Goal: Task Accomplishment & Management: Complete application form

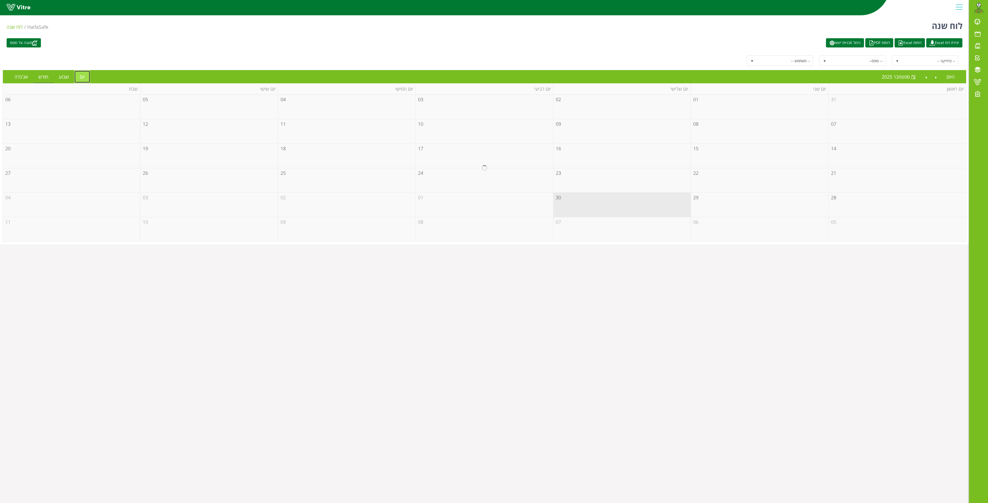
click at [83, 78] on link "יום" at bounding box center [82, 77] width 16 height 12
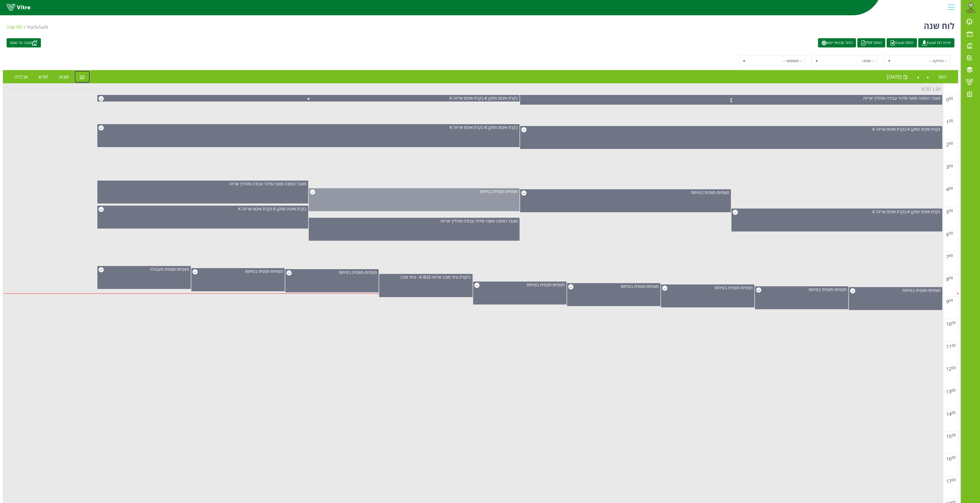
click at [494, 199] on div "תצפיות - תצפית בטיחות" at bounding box center [414, 199] width 211 height 23
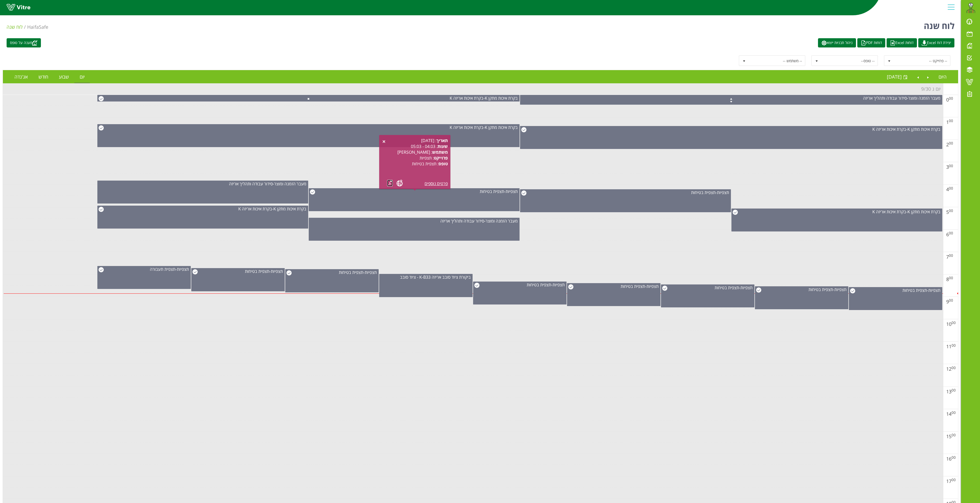
click at [387, 182] on link at bounding box center [390, 183] width 6 height 7
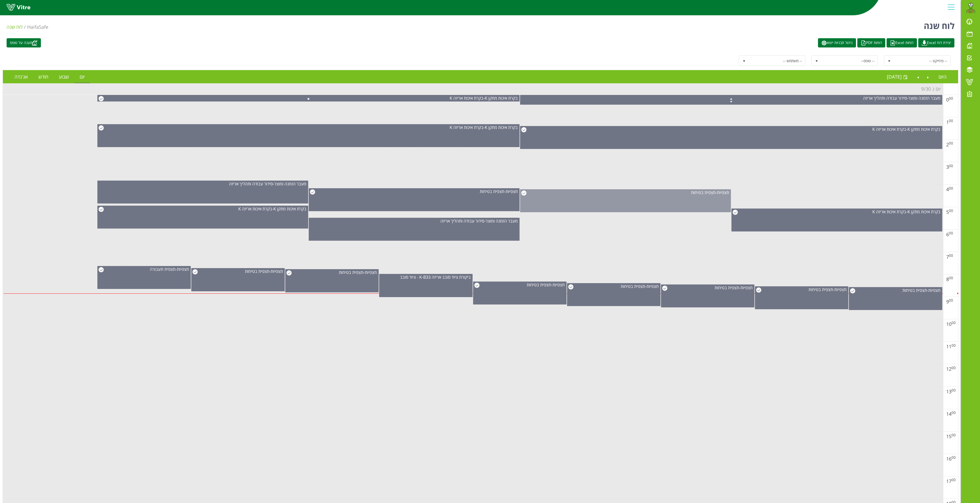
click at [590, 196] on div "תצפיות - תצפית בטיחות" at bounding box center [625, 193] width 210 height 6
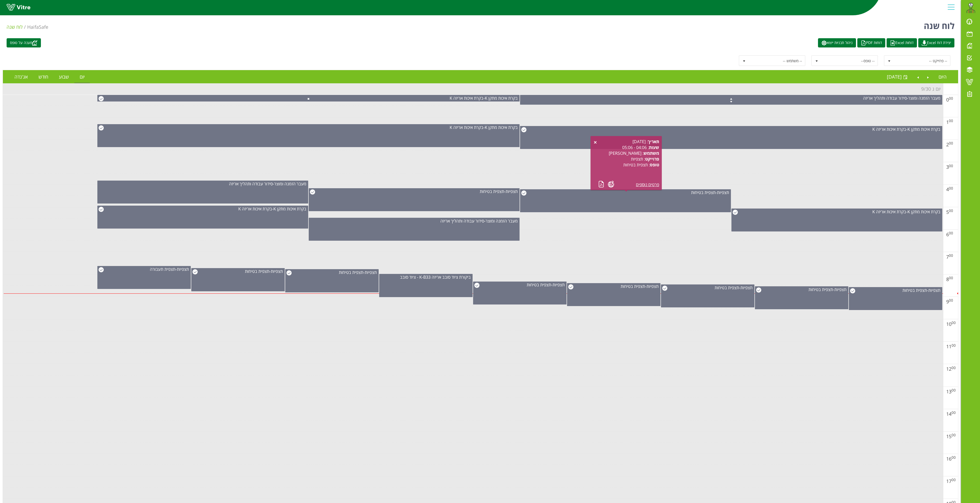
click at [598, 183] on div "תאריך : 30.09.2025 שעות : 04:06 - 05:06 משתמש : כפיר פנינין פרוייקט : תצפיות טו…" at bounding box center [626, 163] width 66 height 49
click at [600, 185] on link at bounding box center [601, 184] width 6 height 7
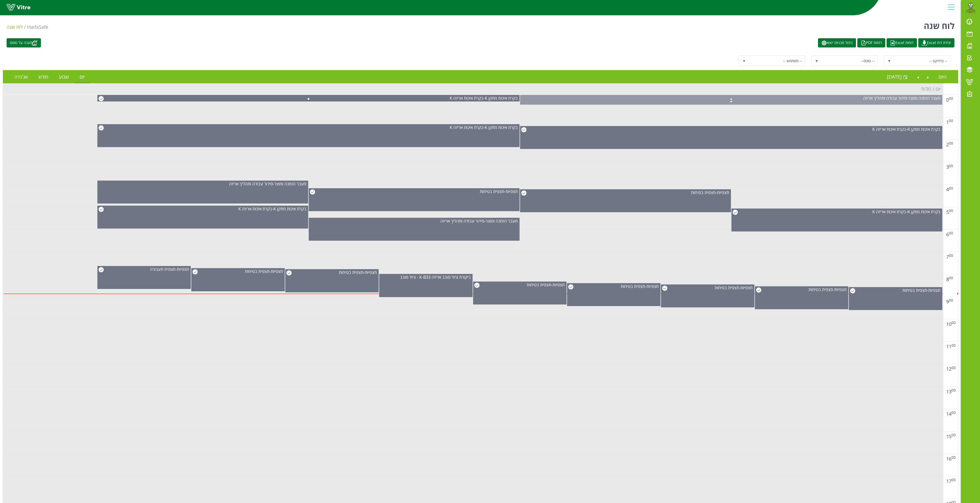
click at [747, 99] on span at bounding box center [731, 98] width 422 height 6
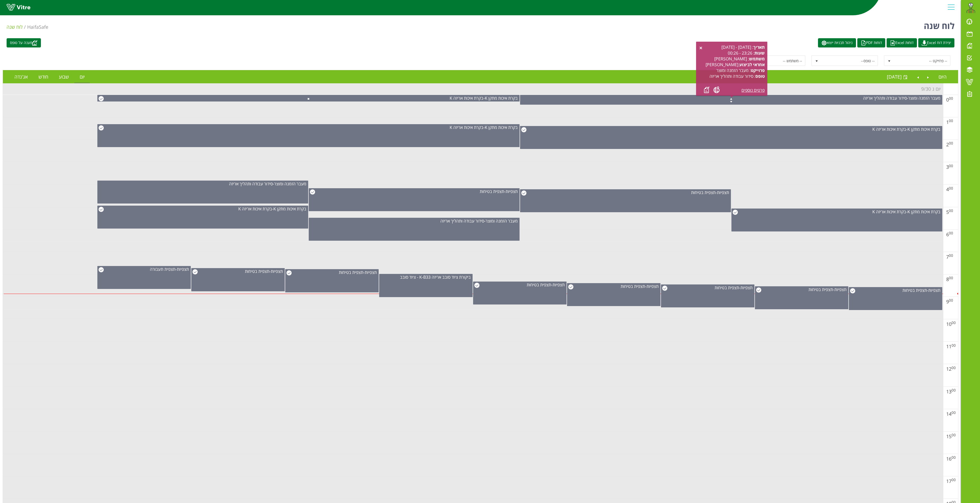
click at [703, 88] on div "תאריך : 29.09.2025 - 30.09.2025 שעות : 23:26 - 00:26 משתמש : כפיר פנינין אחראי …" at bounding box center [732, 68] width 66 height 49
click at [707, 91] on link at bounding box center [707, 90] width 6 height 7
click at [280, 193] on div "מעבר הזמנה ומוצר - סידור עבודה ותהליך אריזה" at bounding box center [202, 192] width 211 height 23
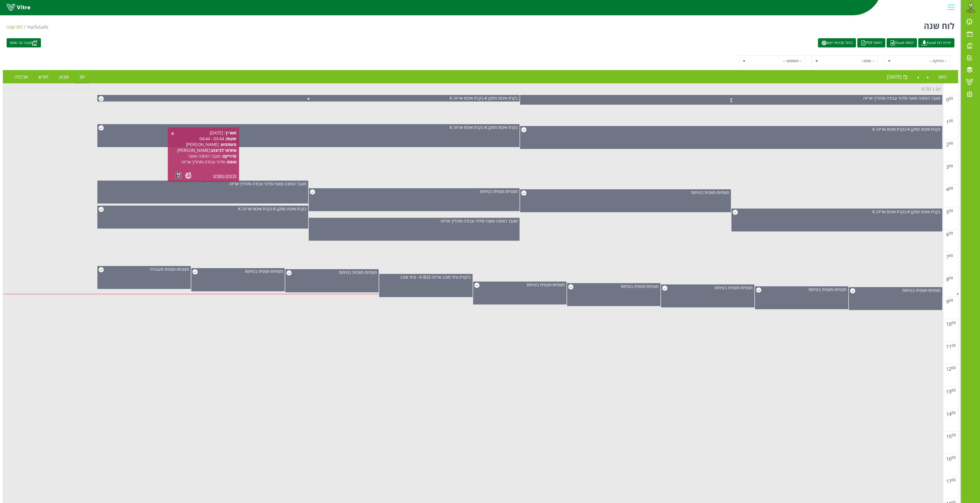
click at [177, 175] on link at bounding box center [179, 175] width 6 height 7
click at [392, 232] on div "מעבר הזמנה ומוצר - סידור עבודה ותהליך אריזה" at bounding box center [414, 229] width 211 height 23
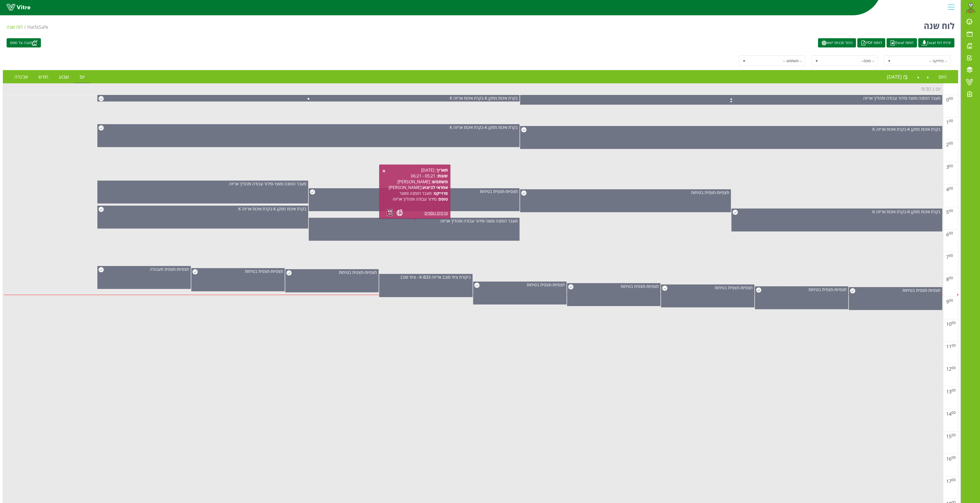
drag, startPoint x: 392, startPoint y: 215, endPoint x: 388, endPoint y: 212, distance: 5.6
click at [388, 212] on link at bounding box center [390, 212] width 6 height 7
click at [918, 80] on link "Next" at bounding box center [918, 77] width 10 height 12
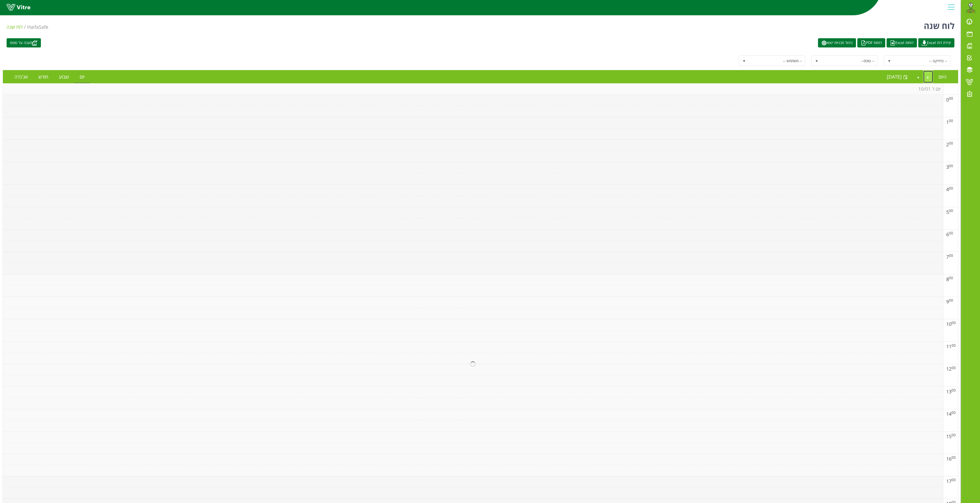
click at [926, 76] on link "Previous" at bounding box center [928, 77] width 10 height 12
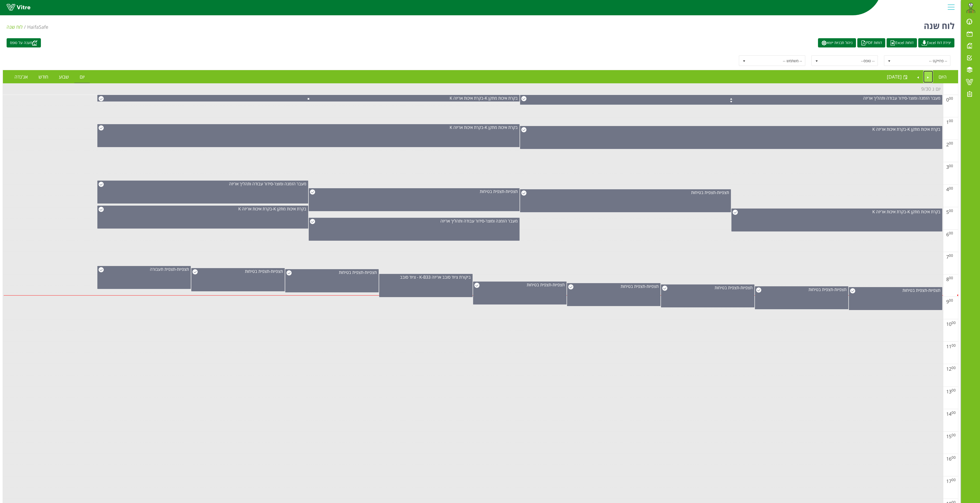
click at [925, 79] on link "Previous" at bounding box center [928, 77] width 10 height 12
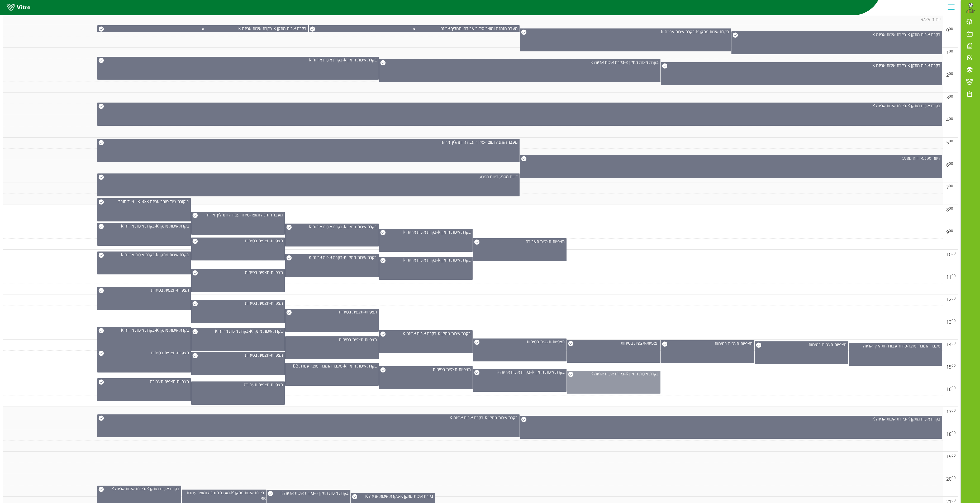
scroll to position [148, 0]
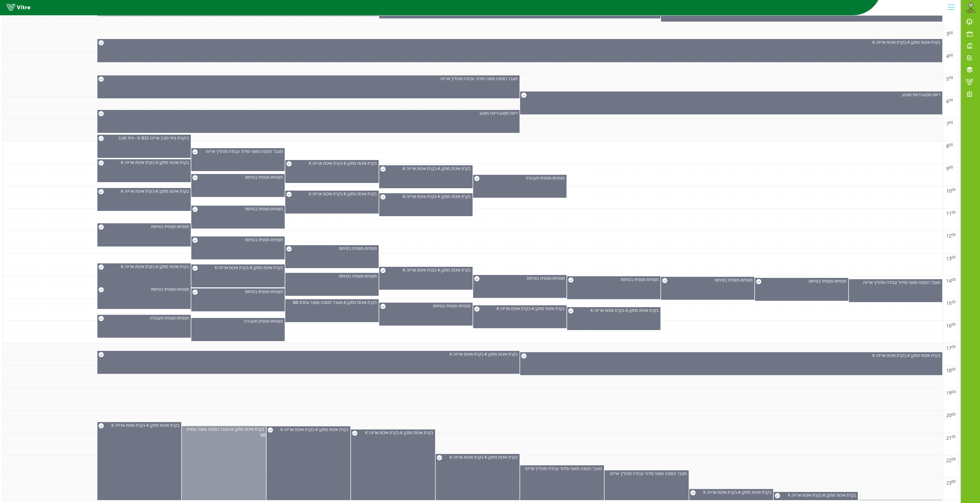
click at [226, 435] on div "בקרת איכות מתקן K - מעבר הזמנה ומוצר עמדת BB" at bounding box center [224, 469] width 84 height 87
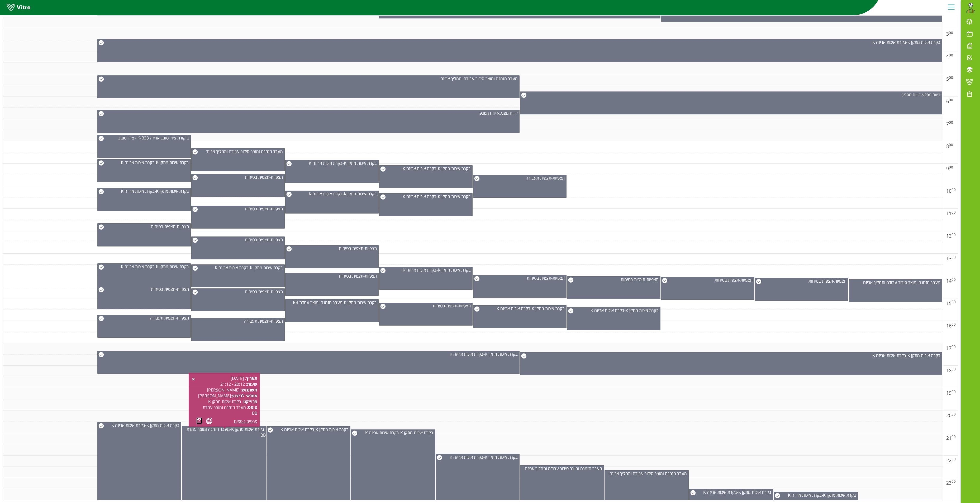
click at [198, 418] on link at bounding box center [200, 421] width 6 height 7
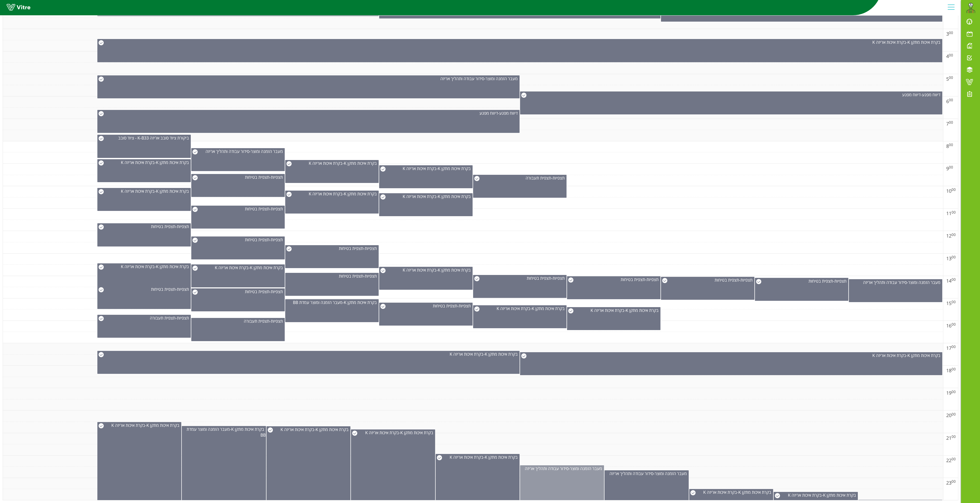
click at [582, 471] on div "מעבר הזמנה ומוצר - סידור עבודה ותהליך אריזה" at bounding box center [562, 489] width 84 height 47
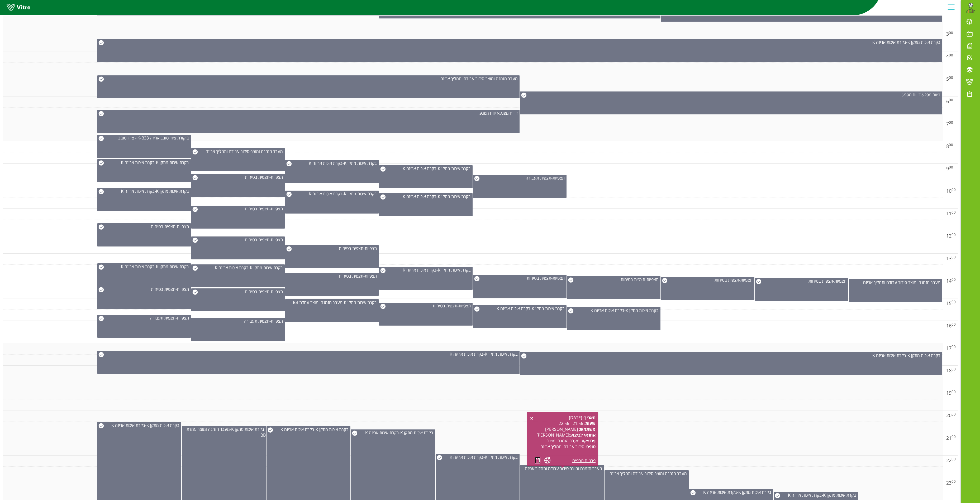
click at [537, 457] on link at bounding box center [538, 460] width 6 height 7
click at [641, 471] on span "סידור עבודה ותהליך אריזה" at bounding box center [631, 474] width 44 height 6
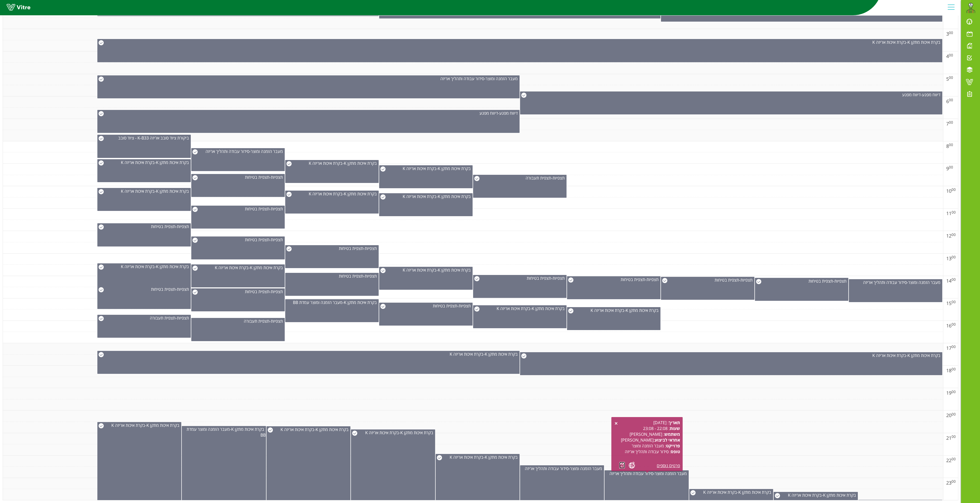
click at [622, 462] on link at bounding box center [622, 465] width 6 height 7
click at [871, 420] on td at bounding box center [473, 416] width 940 height 11
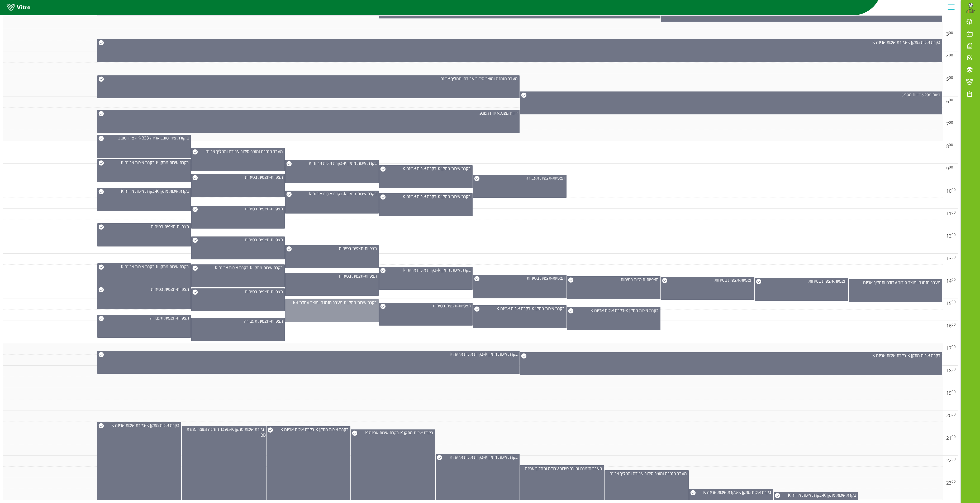
click at [338, 299] on div "בקרת איכות מתקן K - מעבר הזמנה ומוצר עמדת BB" at bounding box center [331, 310] width 93 height 23
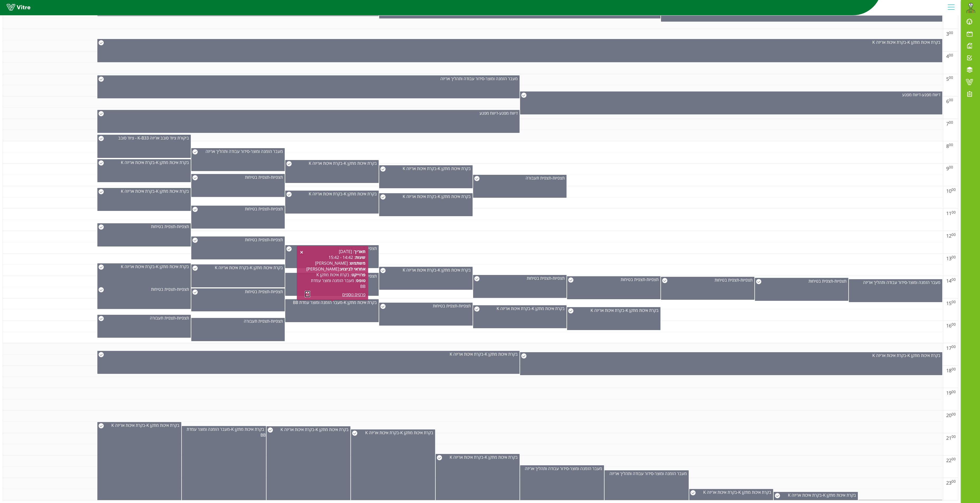
click at [307, 291] on link at bounding box center [308, 294] width 6 height 7
click at [900, 281] on div "מעבר הזמנה ומוצר - סידור עבודה ותהליך אריזה" at bounding box center [895, 290] width 93 height 23
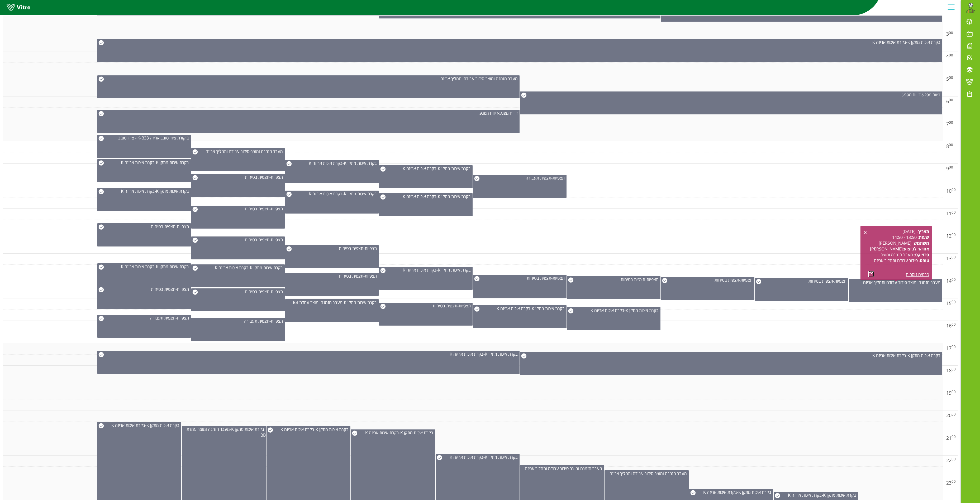
click at [873, 271] on link at bounding box center [871, 274] width 6 height 7
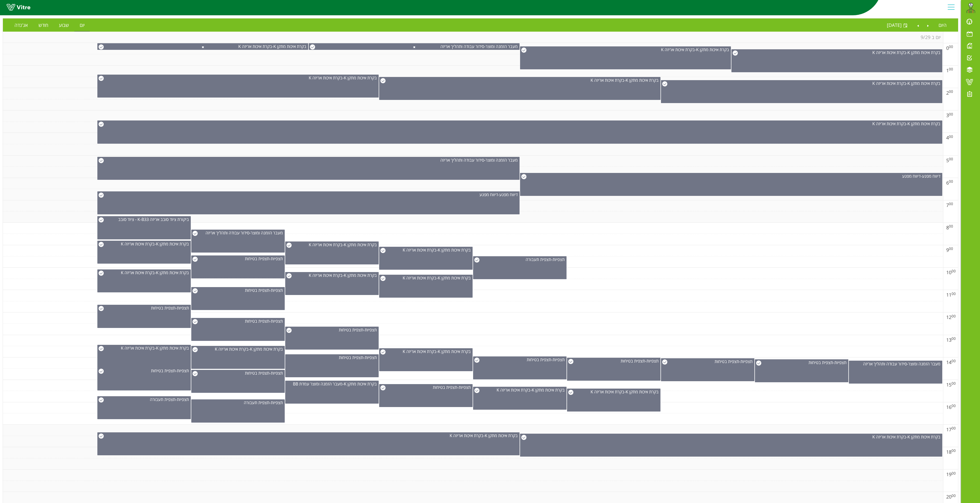
scroll to position [0, 0]
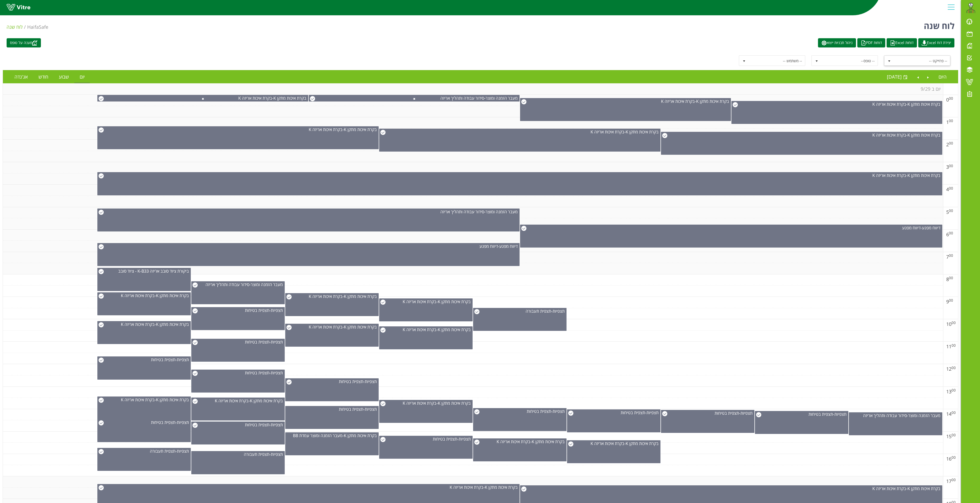
click at [888, 62] on span "select" at bounding box center [889, 61] width 4 height 4
click at [938, 100] on li "מעבר הזמנה ומוצר" at bounding box center [917, 98] width 65 height 9
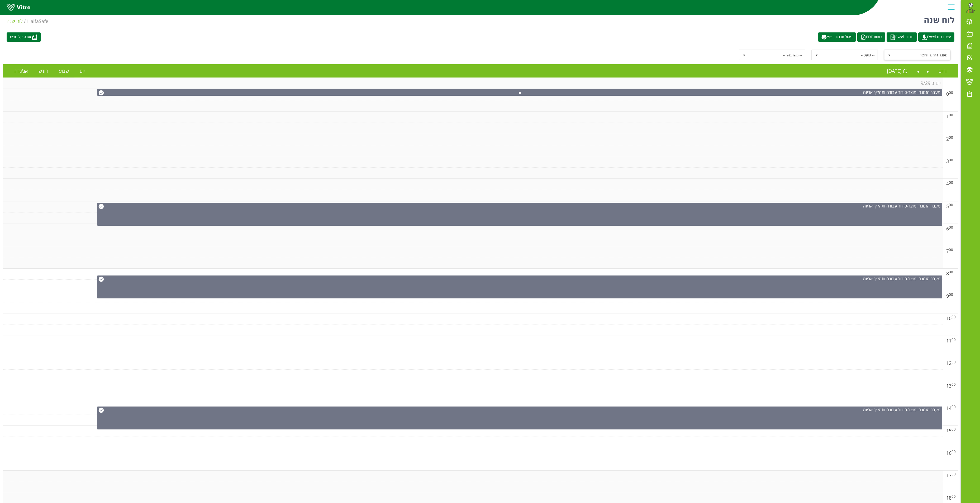
scroll to position [0, 0]
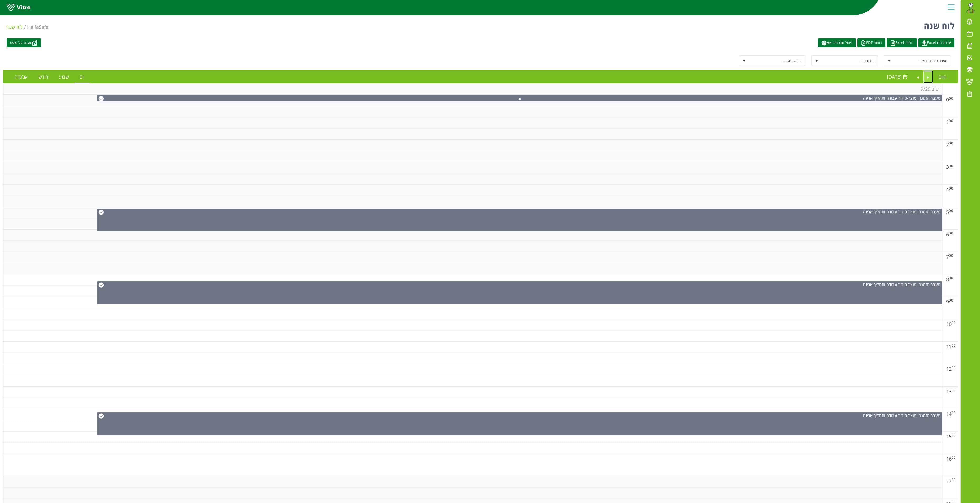
click at [926, 78] on link "Previous" at bounding box center [928, 77] width 10 height 12
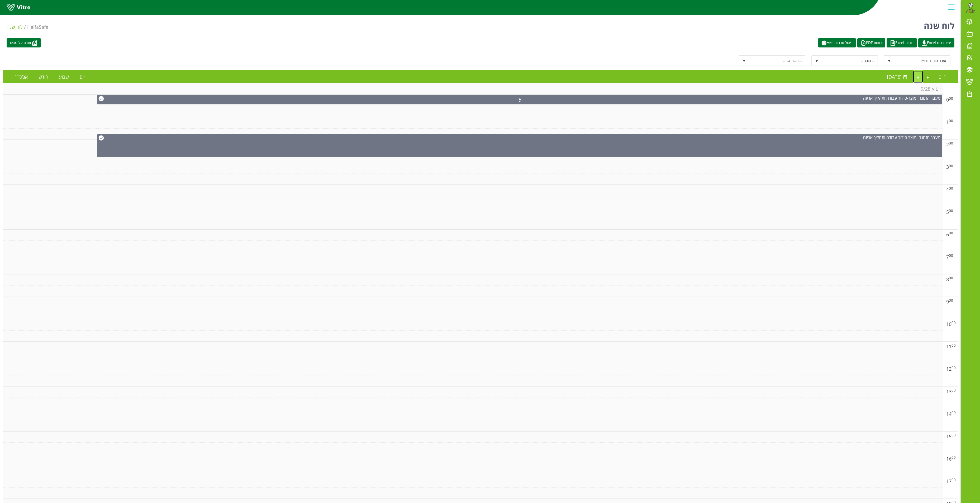
click at [916, 75] on link "Next" at bounding box center [918, 77] width 10 height 12
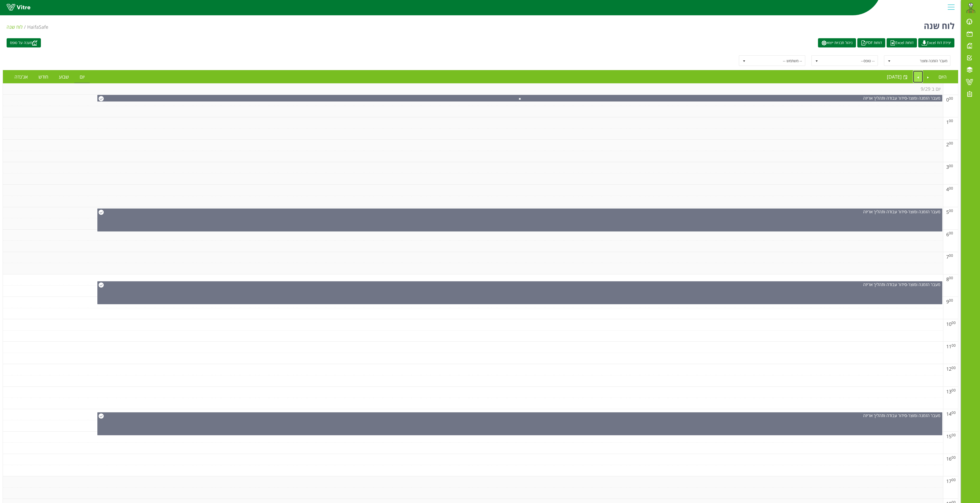
click at [915, 75] on link "Next" at bounding box center [918, 77] width 10 height 12
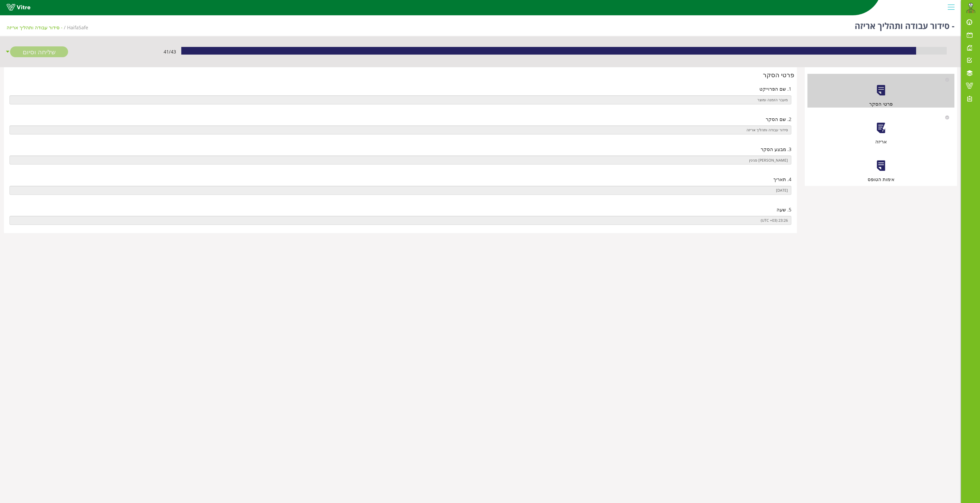
click at [878, 128] on div at bounding box center [881, 128] width 12 height 12
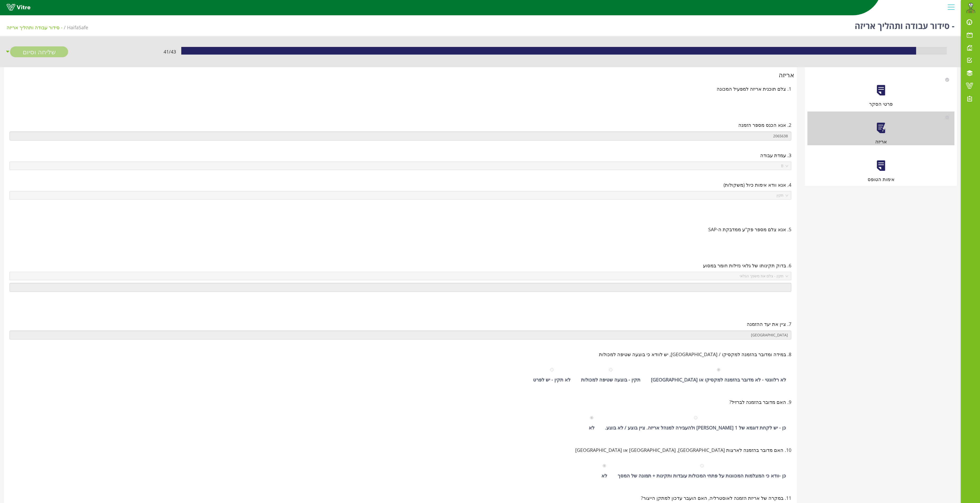
click at [878, 160] on div at bounding box center [881, 166] width 12 height 12
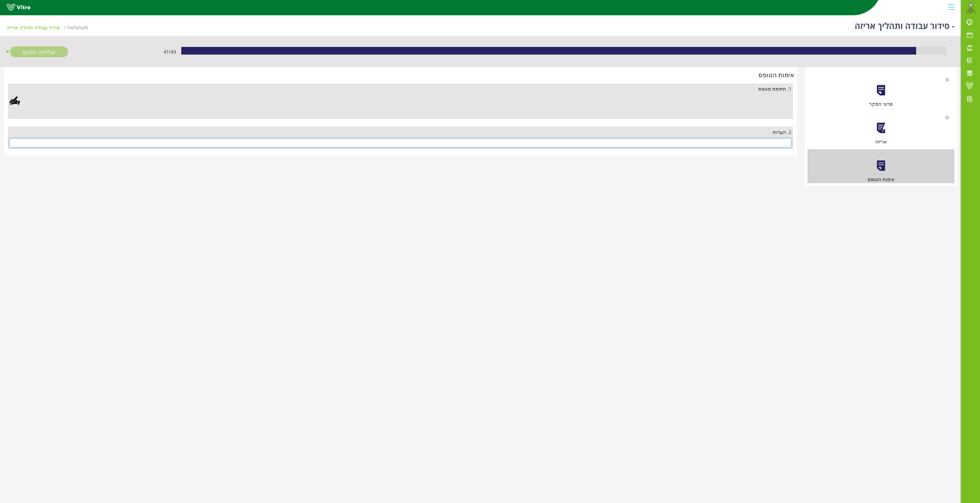
click at [779, 141] on input "text" at bounding box center [400, 143] width 782 height 9
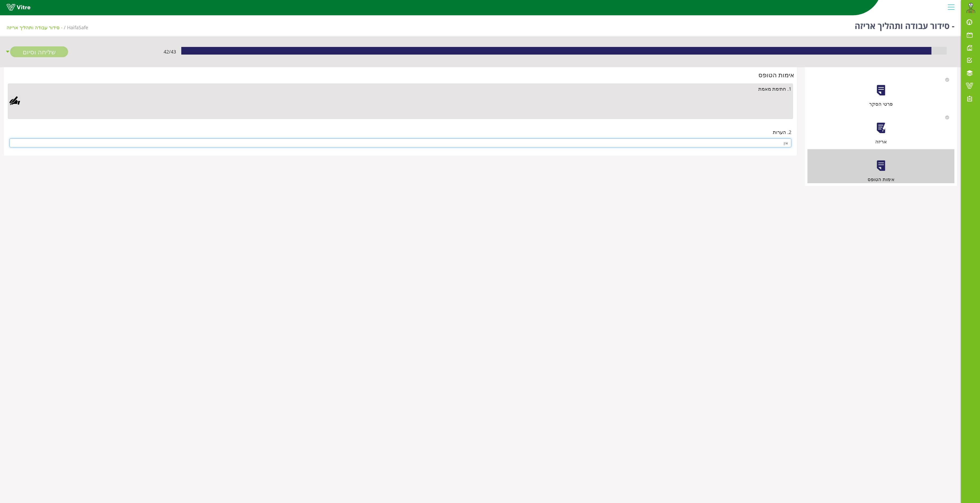
type input "אין"
click at [17, 98] on div at bounding box center [14, 101] width 11 height 11
click at [282, 237] on link "Save" at bounding box center [281, 236] width 15 height 9
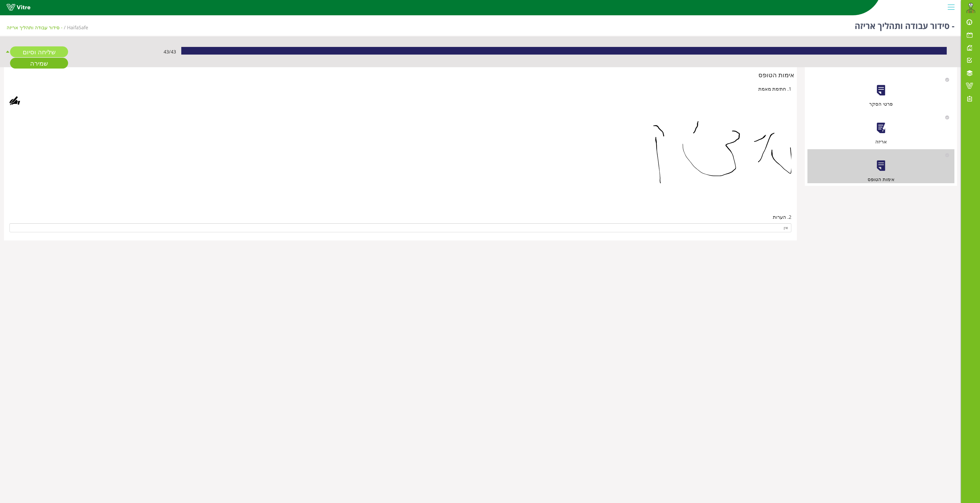
click at [43, 51] on link "שליחה וסיום" at bounding box center [39, 51] width 58 height 11
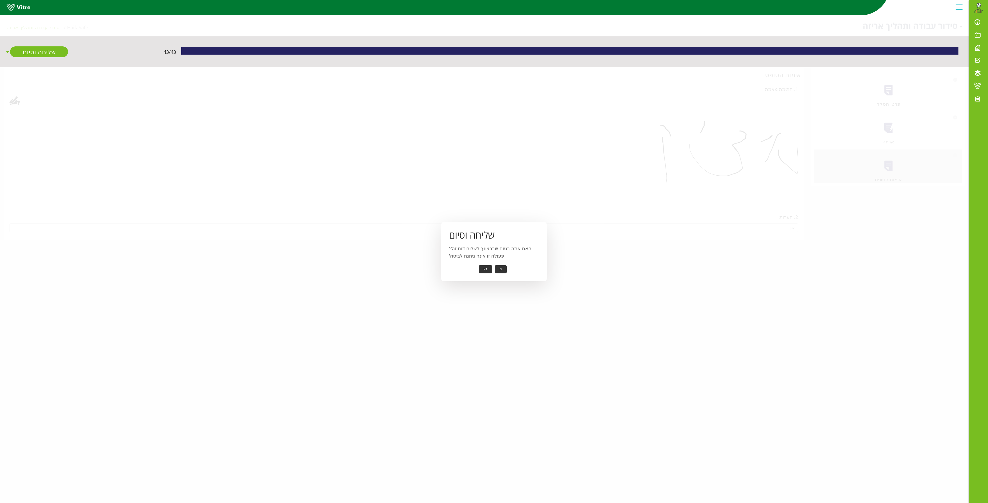
click at [501, 269] on button "כן" at bounding box center [501, 269] width 12 height 8
click at [489, 269] on button "אישור" at bounding box center [492, 266] width 17 height 8
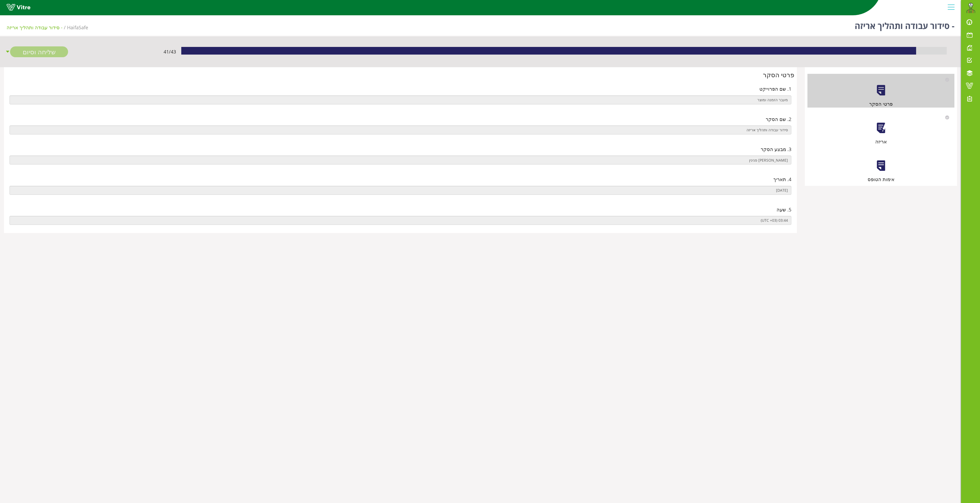
click at [892, 127] on div "אריזה" at bounding box center [880, 129] width 147 height 34
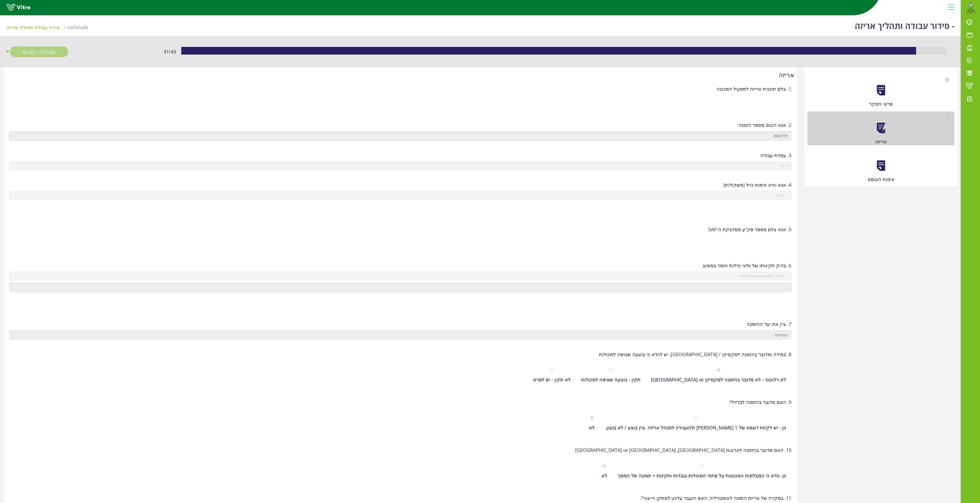
click at [883, 164] on div at bounding box center [881, 166] width 12 height 12
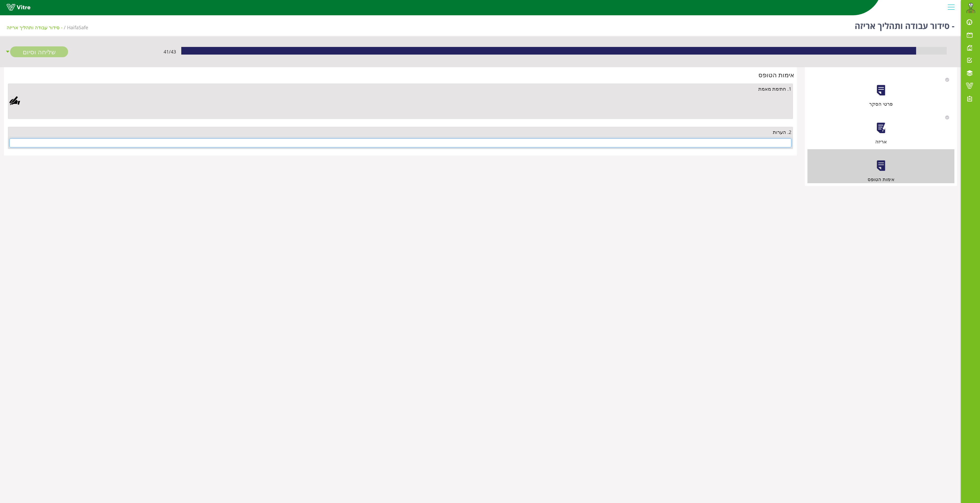
click at [741, 146] on input "text" at bounding box center [400, 143] width 782 height 9
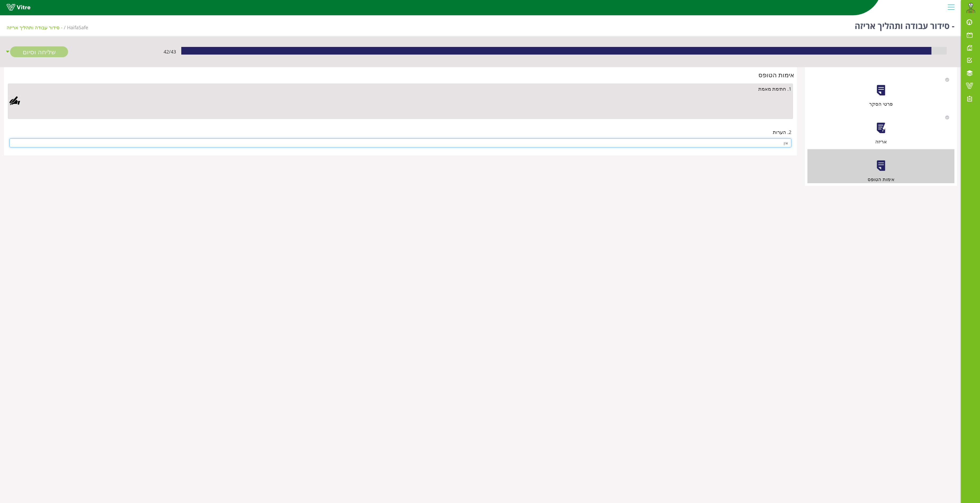
type input "אין"
click at [13, 101] on div at bounding box center [14, 101] width 11 height 11
click at [277, 238] on link "Save" at bounding box center [281, 236] width 15 height 9
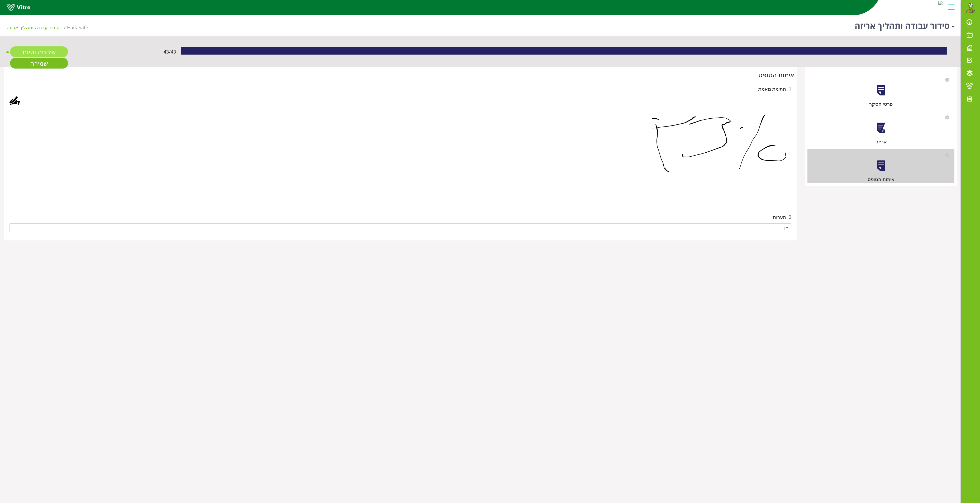
click at [32, 49] on link "שליחה וסיום" at bounding box center [39, 51] width 58 height 11
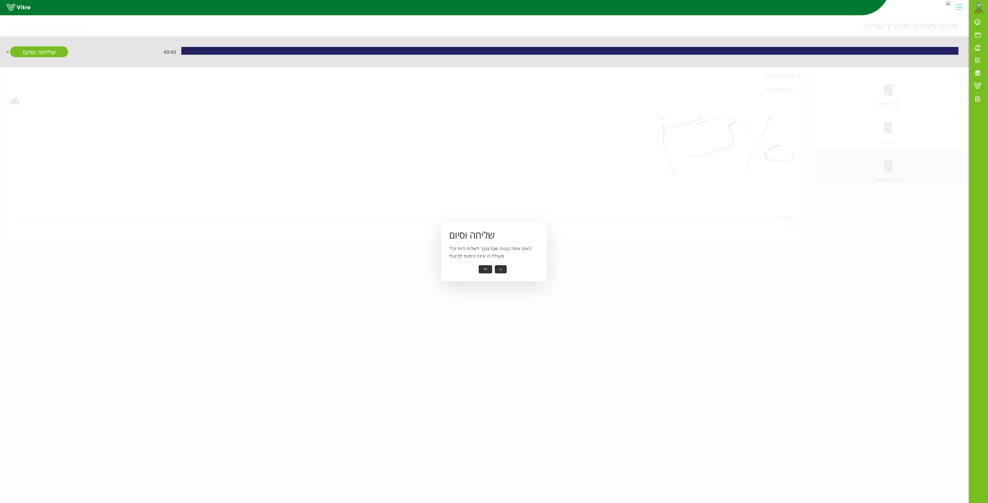
click at [500, 266] on button "כן" at bounding box center [501, 269] width 12 height 8
click at [490, 264] on button "אישור" at bounding box center [492, 266] width 17 height 8
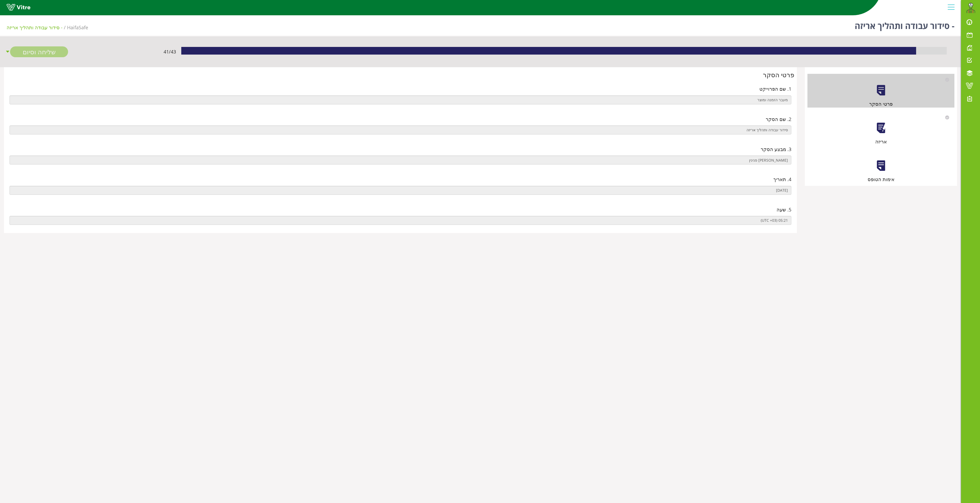
click at [873, 129] on div "אריזה" at bounding box center [880, 129] width 147 height 34
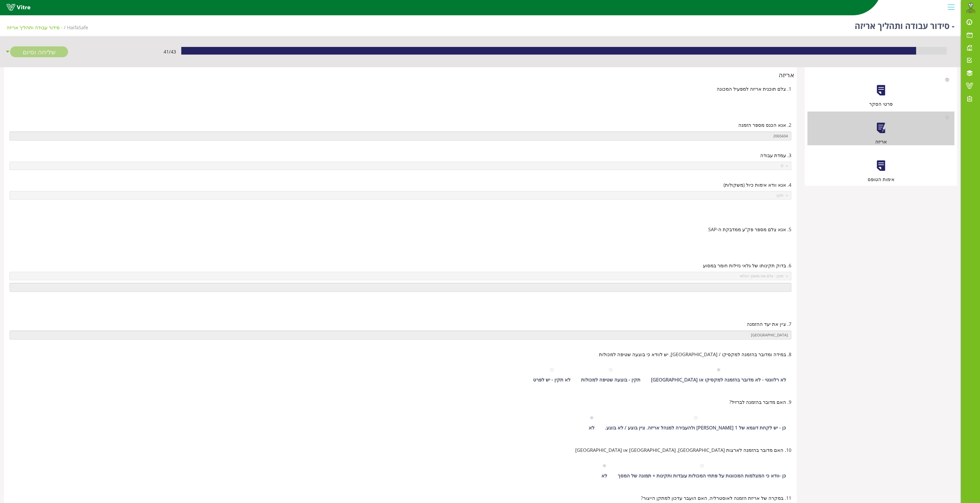
drag, startPoint x: 880, startPoint y: 164, endPoint x: 884, endPoint y: 161, distance: 4.5
click at [881, 164] on div at bounding box center [881, 166] width 12 height 12
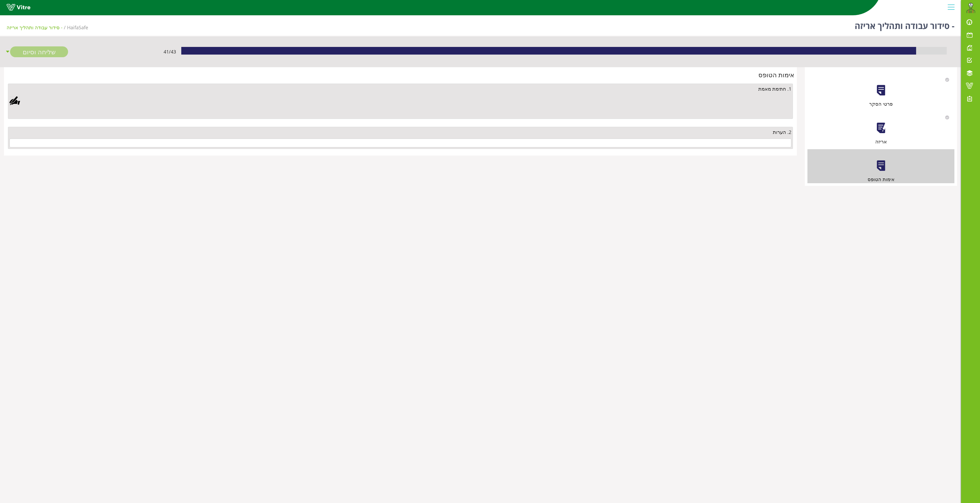
drag, startPoint x: 723, startPoint y: 123, endPoint x: 724, endPoint y: 134, distance: 10.0
click at [724, 130] on div "2. הערות" at bounding box center [401, 138] width 788 height 30
click at [726, 140] on input "text" at bounding box center [400, 143] width 782 height 9
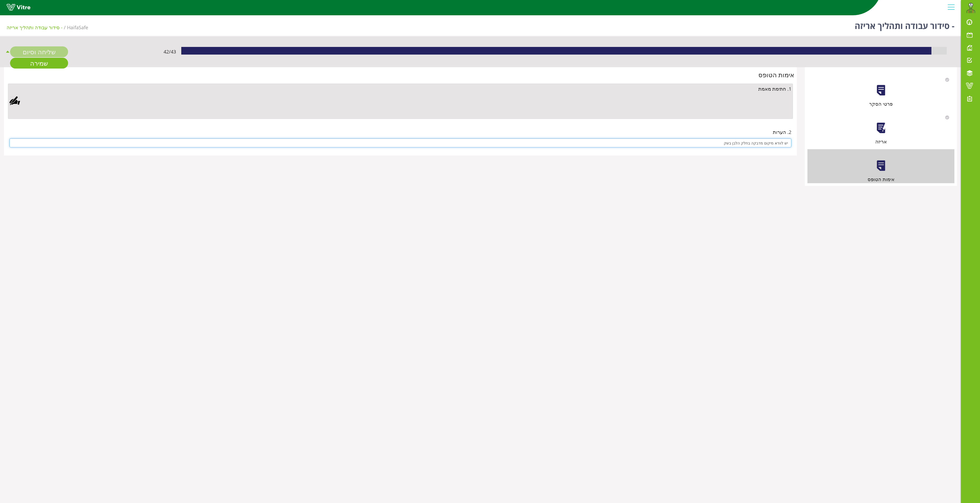
type input "יש לוודא מיקום מדבקה בחלק הלבן בשק"
click at [43, 48] on div "שליחה וסיום" at bounding box center [39, 51] width 58 height 11
click at [43, 51] on div "שליחה וסיום" at bounding box center [39, 51] width 58 height 11
click at [17, 103] on div at bounding box center [14, 101] width 11 height 11
click at [280, 232] on link "Save" at bounding box center [281, 236] width 15 height 9
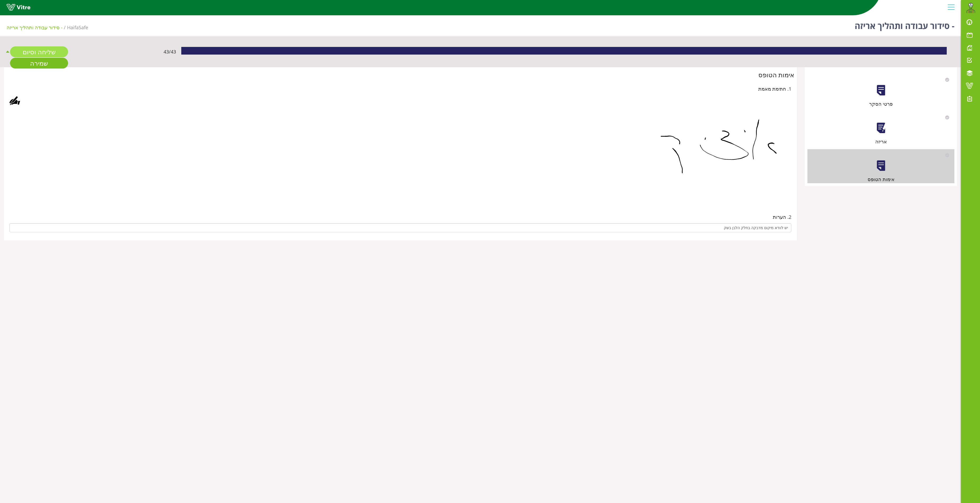
click at [51, 49] on link "שליחה וסיום" at bounding box center [39, 51] width 58 height 11
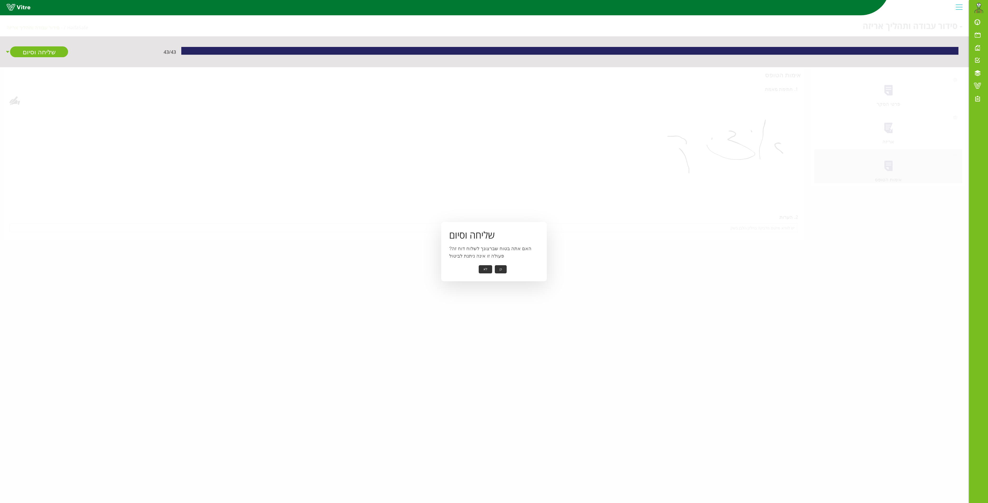
click at [504, 270] on button "כן" at bounding box center [501, 269] width 12 height 8
click at [497, 264] on button "אישור" at bounding box center [492, 266] width 17 height 8
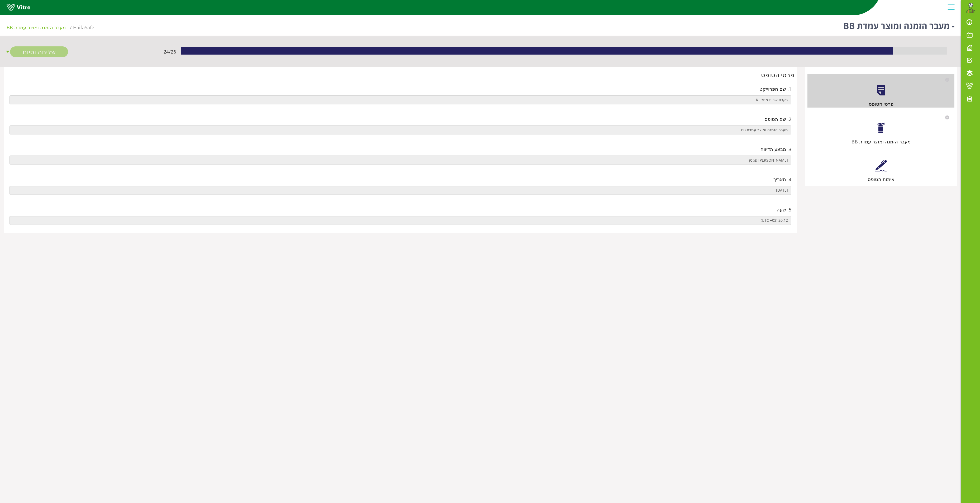
click at [882, 128] on div at bounding box center [881, 128] width 12 height 12
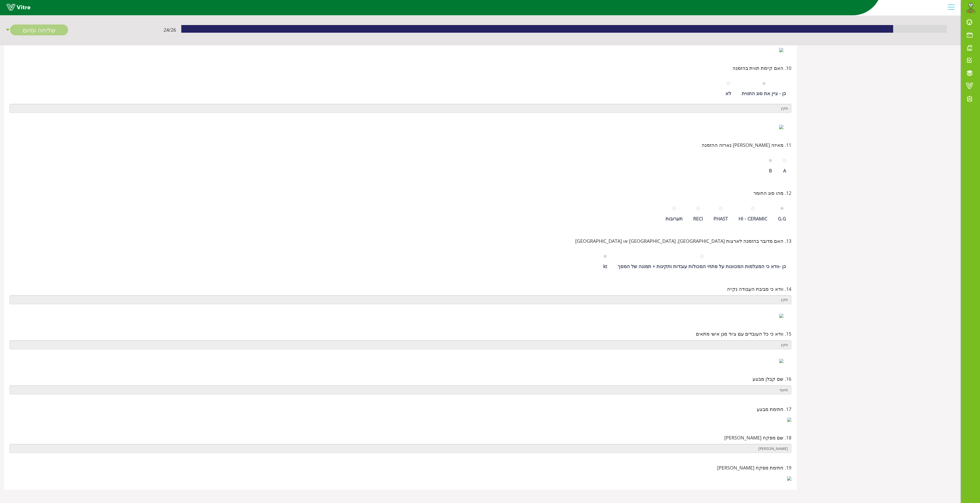
scroll to position [15, 0]
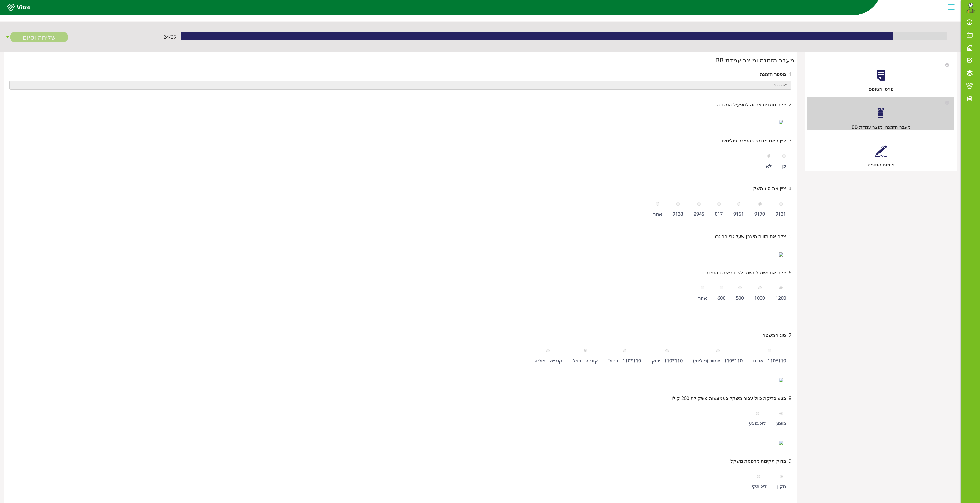
click at [874, 150] on div "אימות הטופס" at bounding box center [880, 152] width 147 height 34
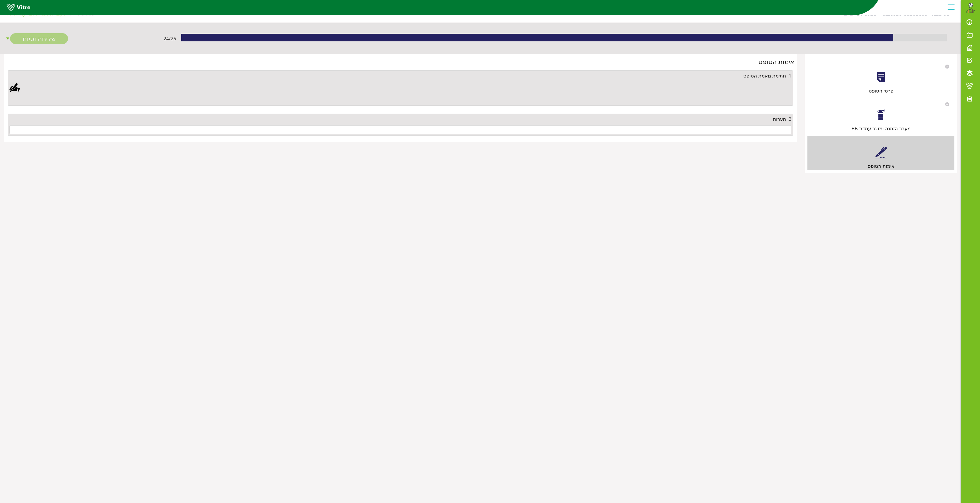
scroll to position [0, 0]
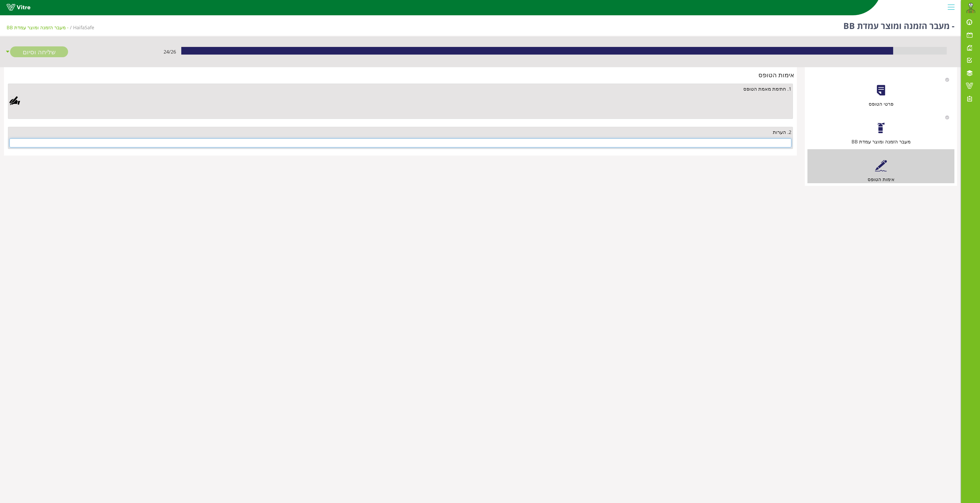
click at [760, 141] on input "text" at bounding box center [400, 143] width 782 height 9
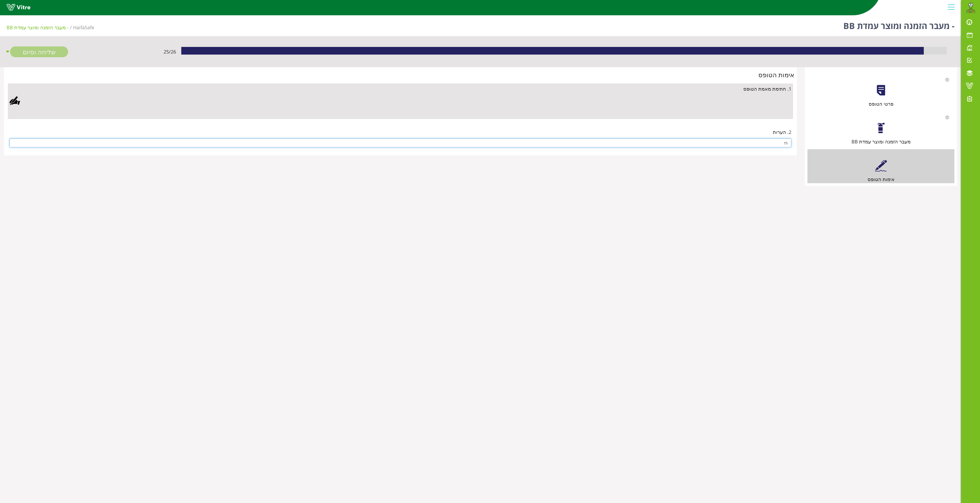
type input "t"
type input "אין"
drag, startPoint x: 18, startPoint y: 97, endPoint x: 19, endPoint y: 100, distance: 3.8
click at [19, 100] on div at bounding box center [14, 101] width 11 height 11
drag, startPoint x: 279, startPoint y: 234, endPoint x: 273, endPoint y: 239, distance: 7.6
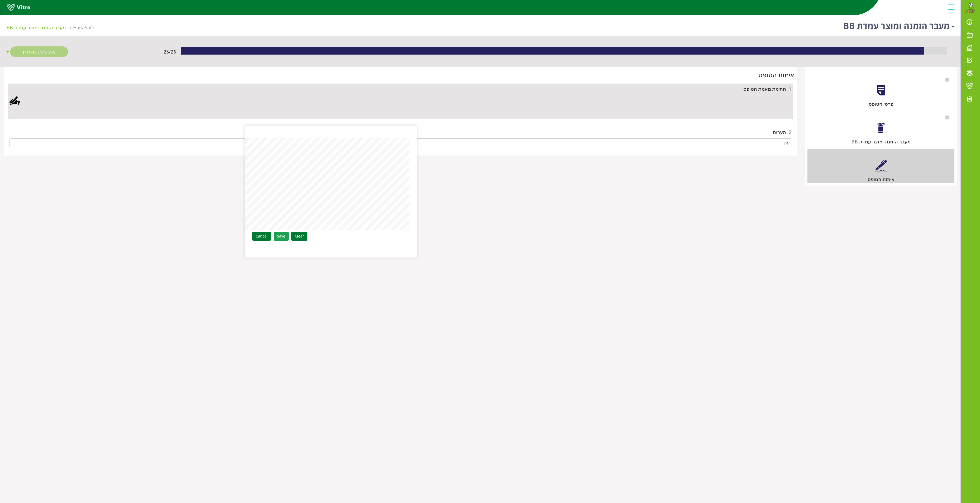
click at [277, 235] on link "Save" at bounding box center [281, 236] width 15 height 9
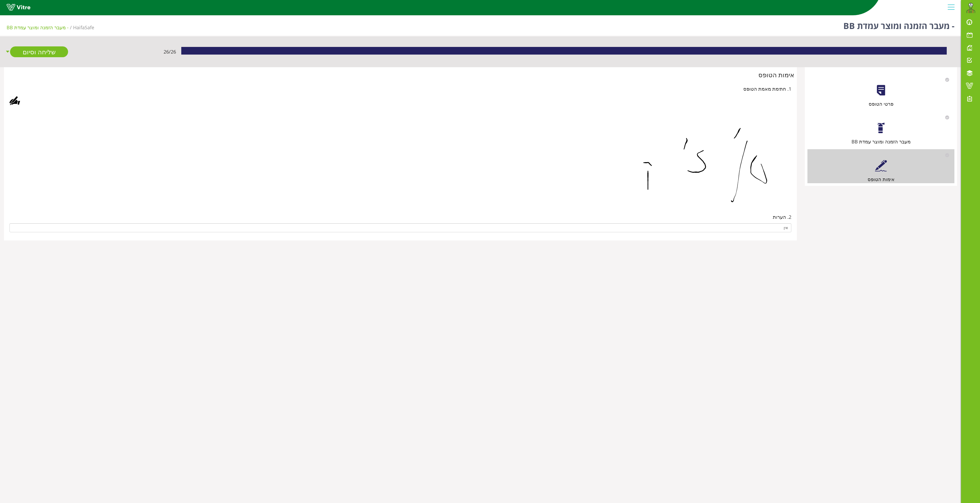
click at [45, 45] on div "26 / 26 שליחה וסיום" at bounding box center [480, 51] width 961 height 31
click at [40, 54] on link "שליחה וסיום" at bounding box center [39, 51] width 58 height 11
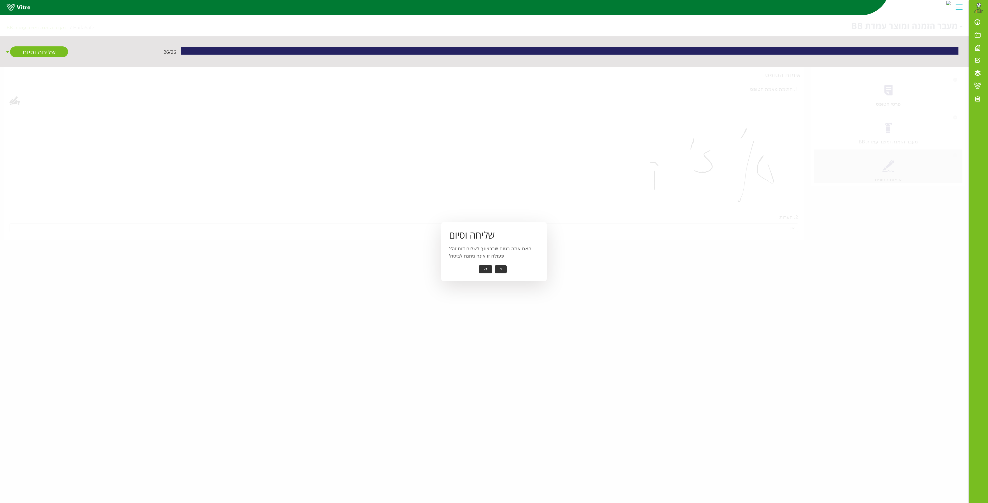
click at [498, 267] on button "כן" at bounding box center [501, 269] width 12 height 8
click at [497, 262] on button "אישור" at bounding box center [492, 266] width 17 height 8
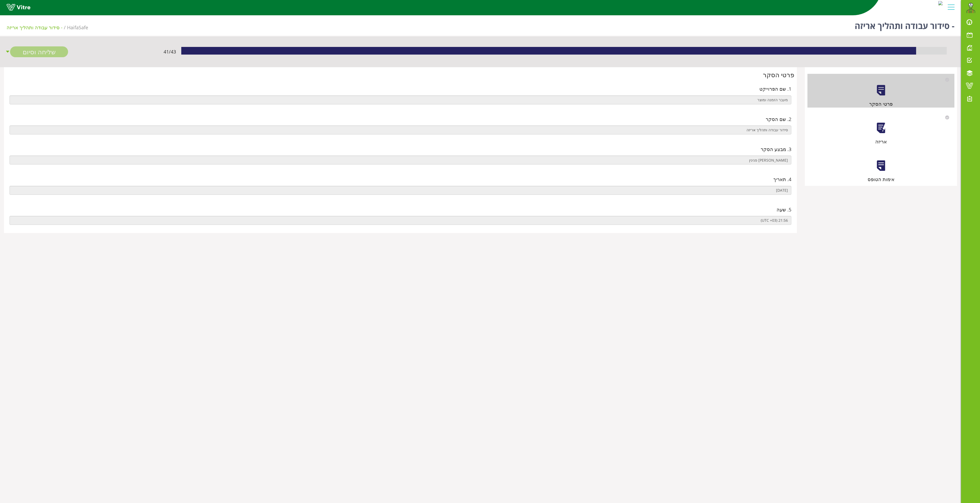
click at [883, 126] on div at bounding box center [881, 128] width 12 height 12
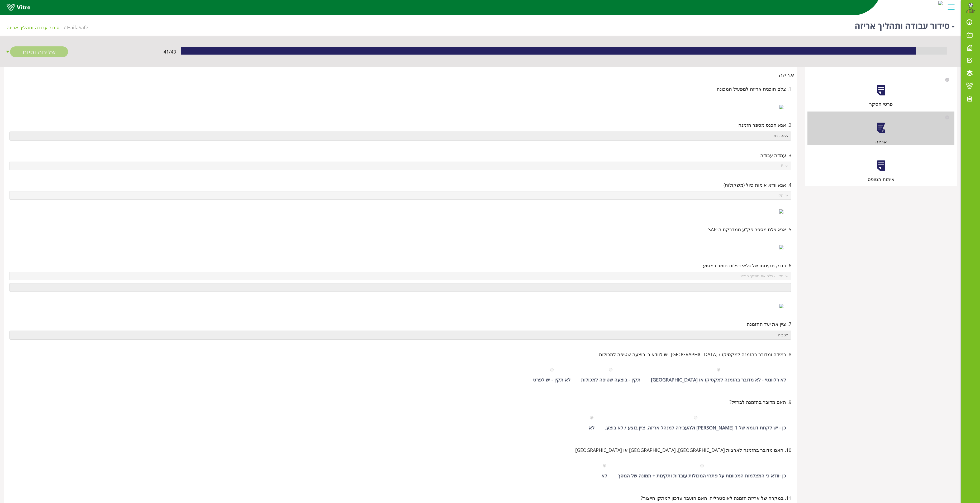
drag, startPoint x: 882, startPoint y: 165, endPoint x: 884, endPoint y: 163, distance: 3.7
click at [884, 163] on div at bounding box center [881, 166] width 12 height 12
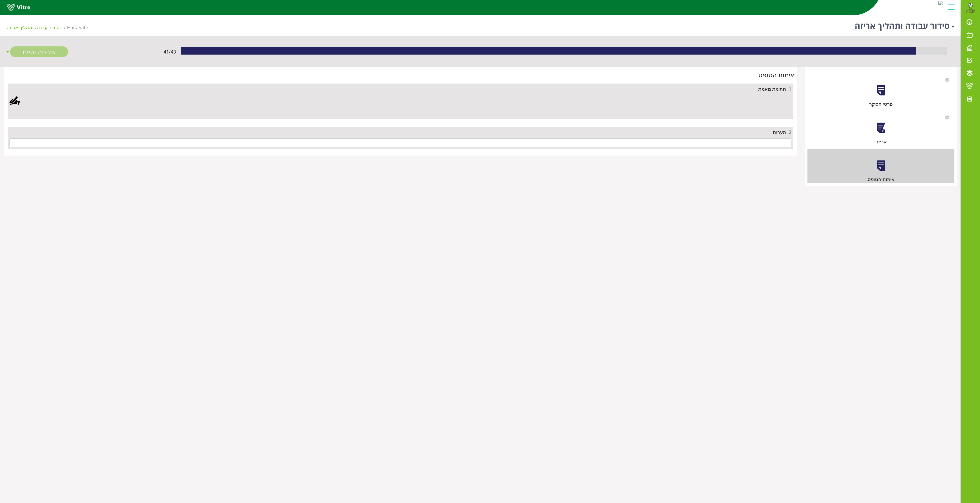
click at [780, 149] on div "2. הערות" at bounding box center [400, 138] width 785 height 22
click at [780, 147] on input "text" at bounding box center [400, 143] width 782 height 9
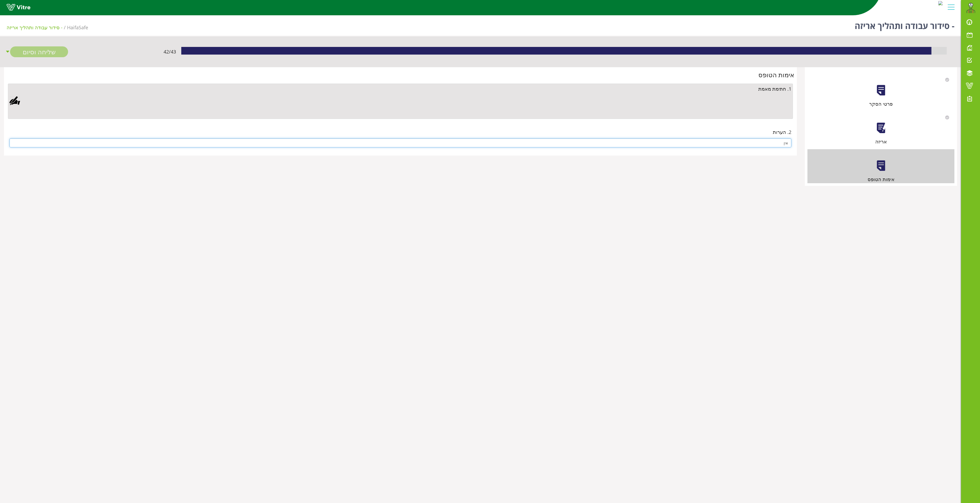
type input "אין"
click at [14, 98] on div at bounding box center [14, 101] width 11 height 11
click at [287, 234] on link "Save" at bounding box center [281, 236] width 15 height 9
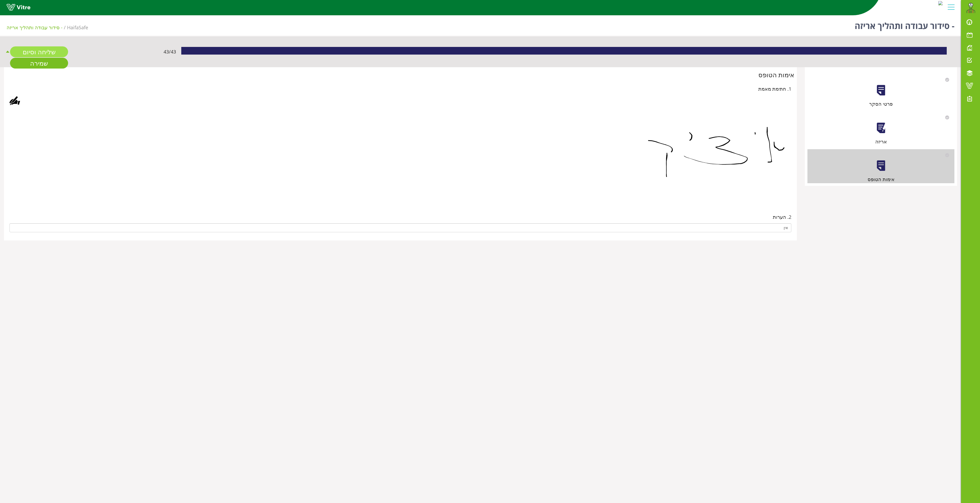
click at [41, 51] on link "שליחה וסיום" at bounding box center [39, 51] width 58 height 11
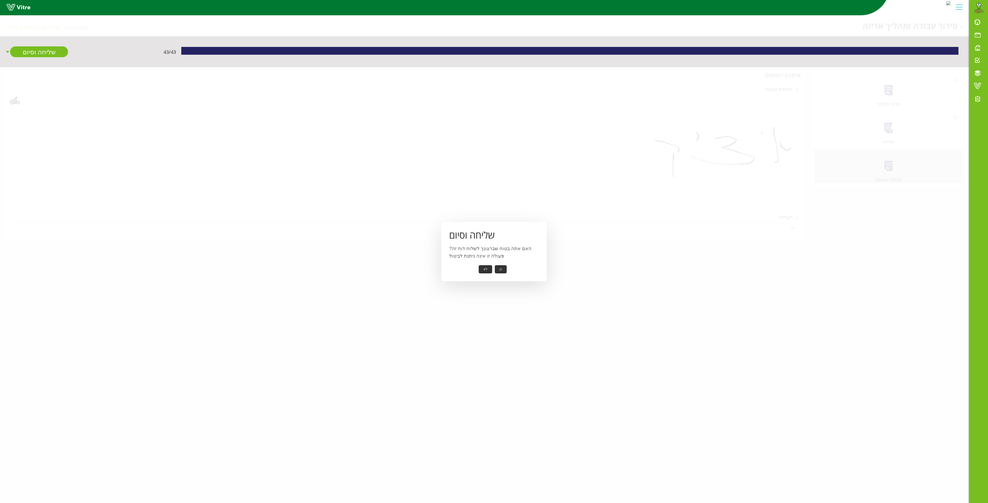
click at [503, 269] on button "כן" at bounding box center [501, 269] width 12 height 8
click at [493, 265] on button "אישור" at bounding box center [492, 266] width 17 height 8
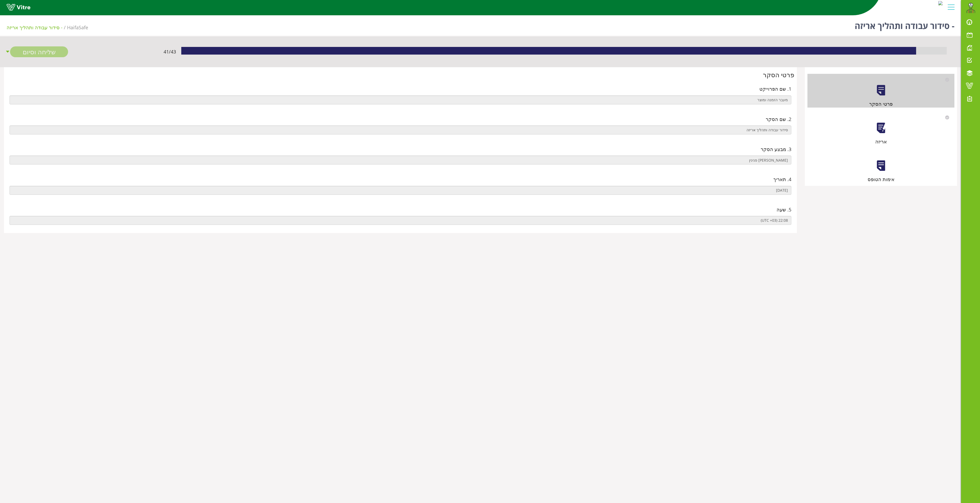
click at [881, 124] on div at bounding box center [881, 128] width 12 height 12
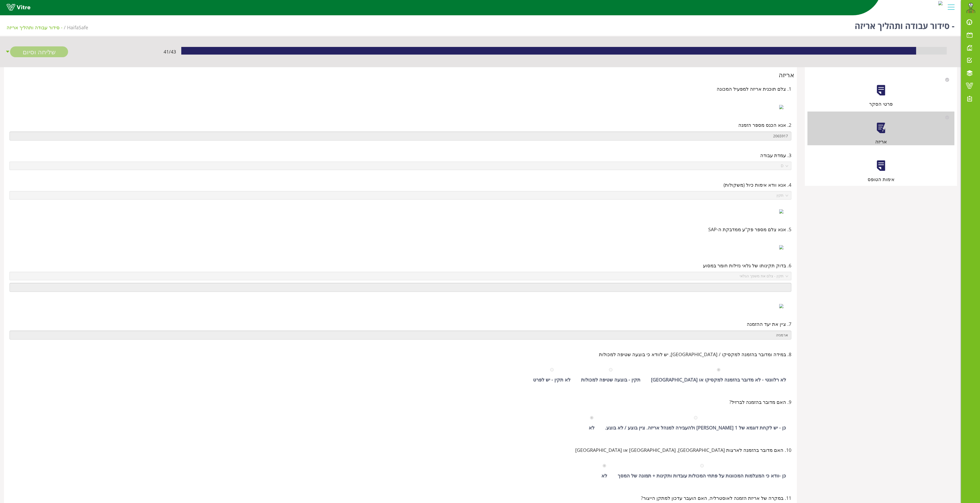
click at [894, 164] on div "אימות הטופס" at bounding box center [880, 166] width 147 height 34
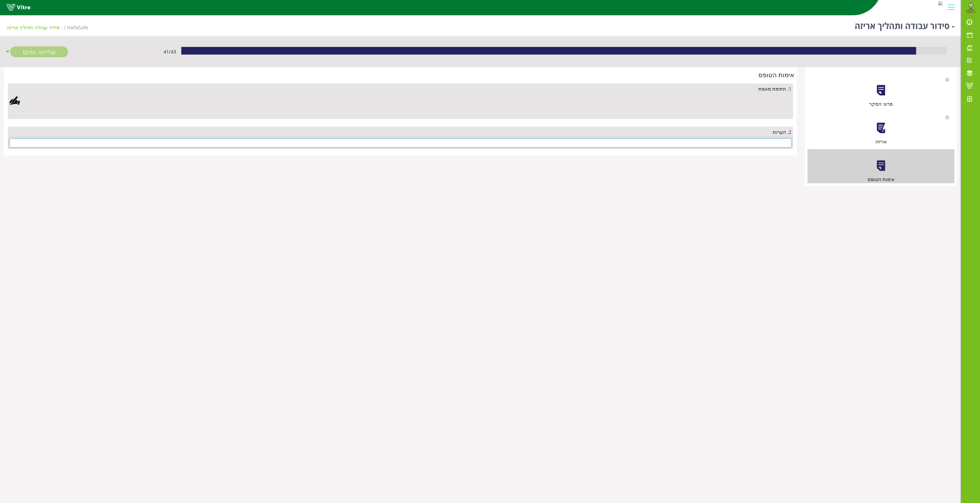
click at [752, 142] on input "text" at bounding box center [400, 143] width 782 height 9
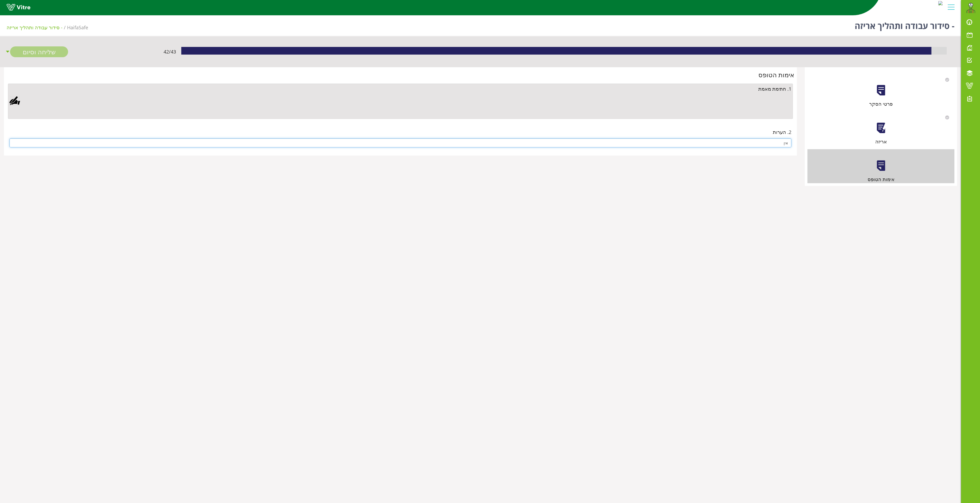
type input "אין"
click at [15, 101] on div at bounding box center [14, 101] width 11 height 11
click at [284, 233] on link "Save" at bounding box center [281, 236] width 15 height 9
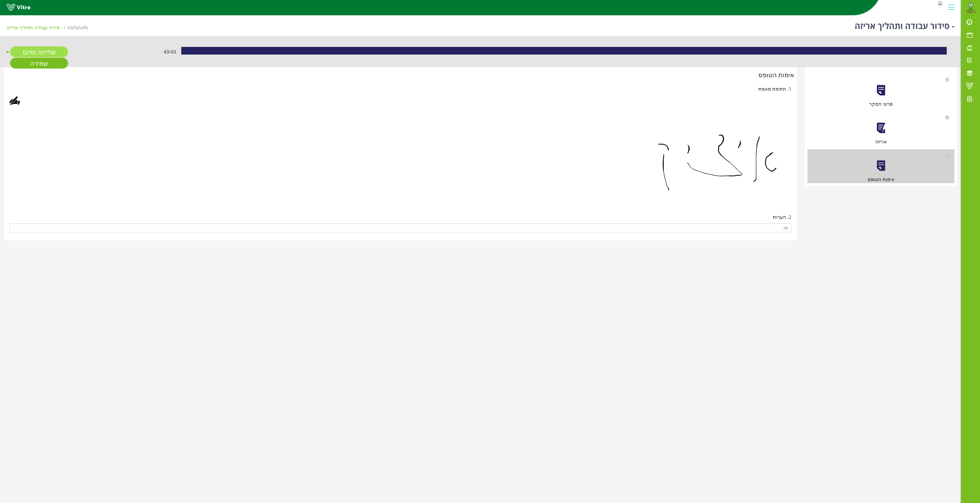
click at [39, 49] on link "שליחה וסיום" at bounding box center [39, 51] width 58 height 11
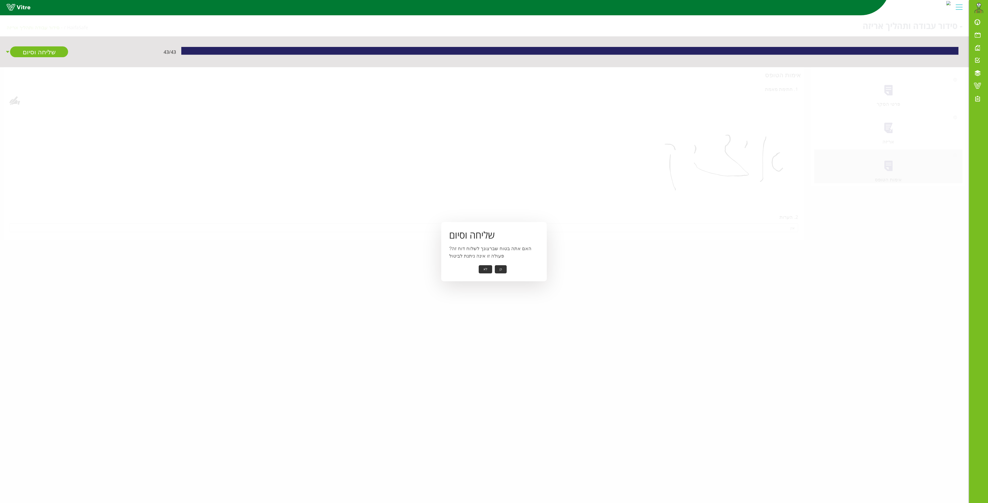
click at [495, 268] on button "כן" at bounding box center [501, 269] width 12 height 8
click at [494, 266] on button "אישור" at bounding box center [492, 266] width 17 height 8
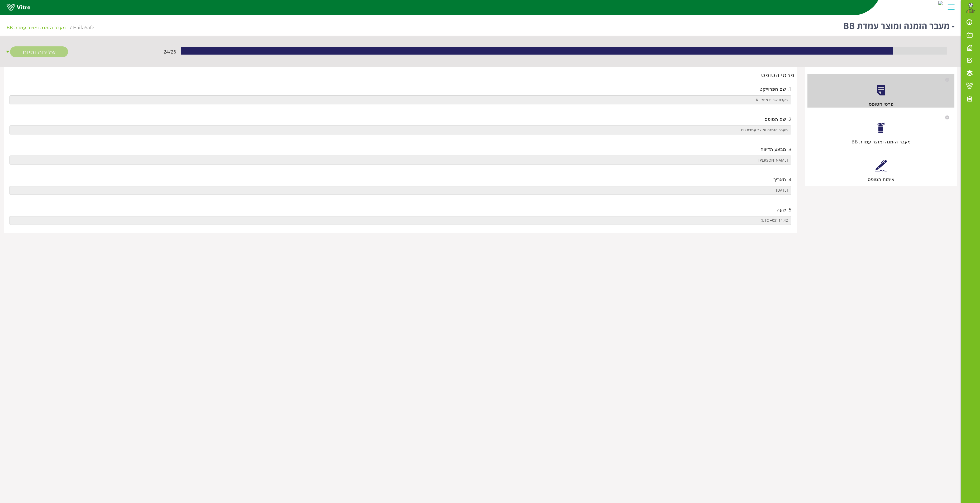
click at [878, 129] on div at bounding box center [881, 128] width 12 height 12
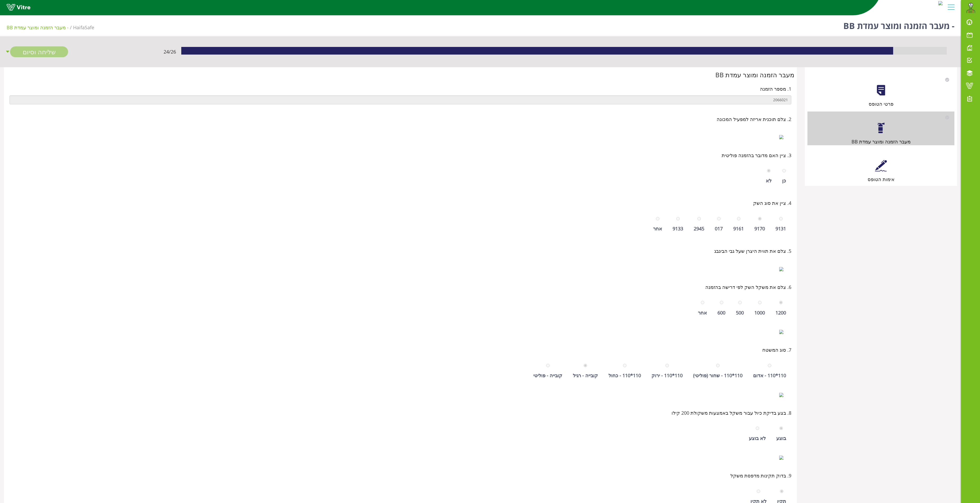
click at [880, 163] on div at bounding box center [881, 166] width 12 height 12
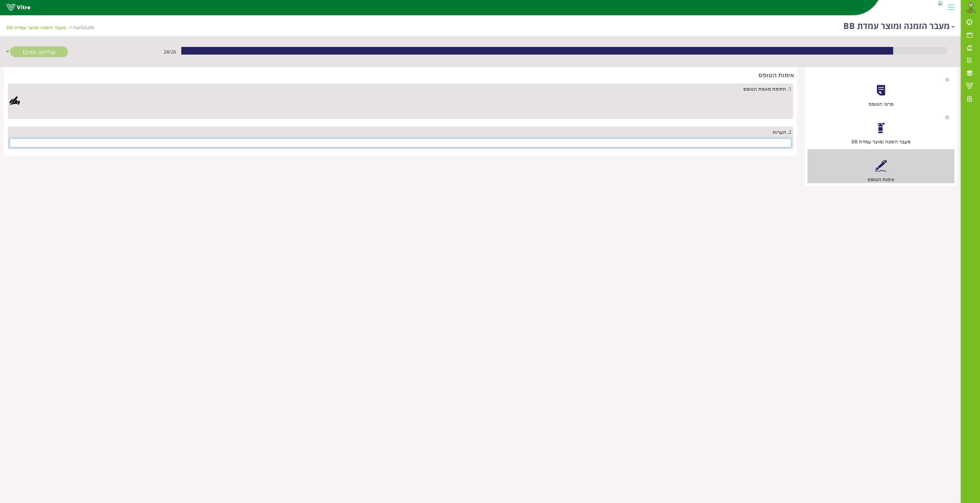
click at [749, 146] on input "text" at bounding box center [400, 143] width 782 height 9
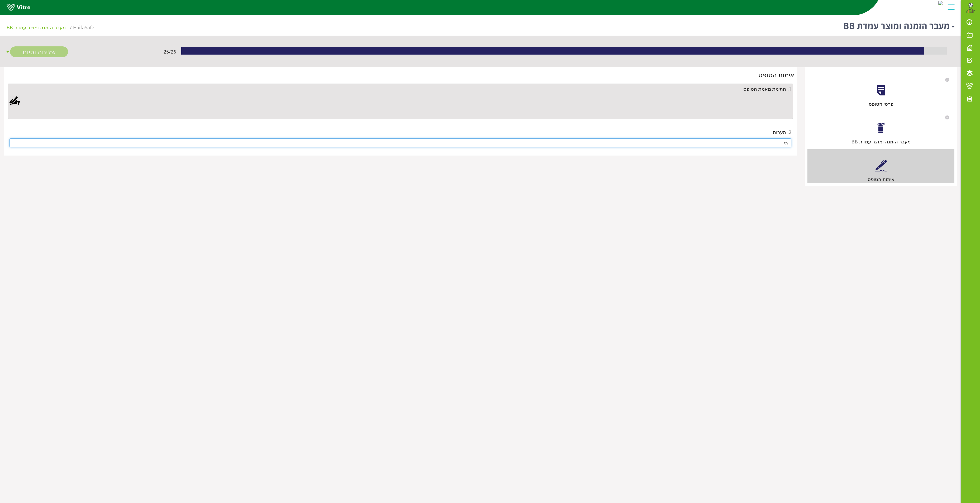
type input "t"
type input "אין"
click at [15, 104] on div at bounding box center [14, 101] width 11 height 11
click at [281, 235] on link "Save" at bounding box center [281, 236] width 15 height 9
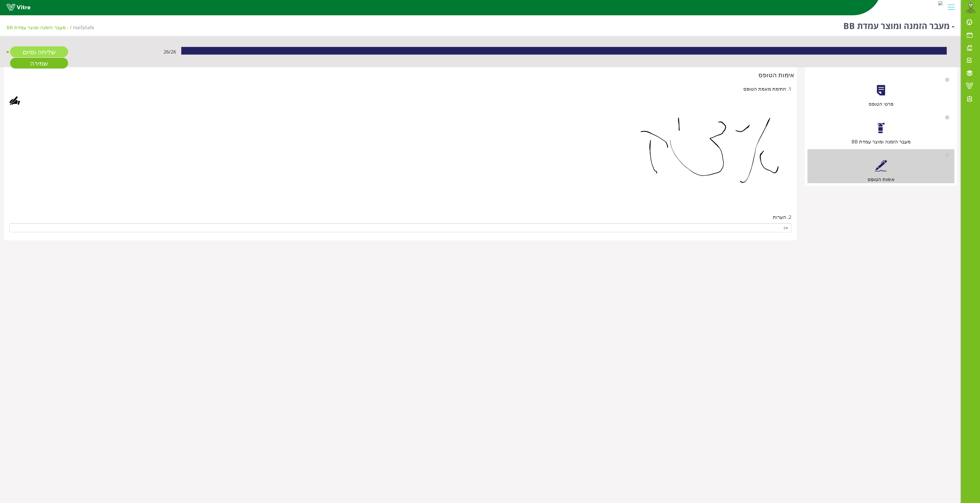
click at [44, 47] on link "שליחה וסיום" at bounding box center [39, 51] width 58 height 11
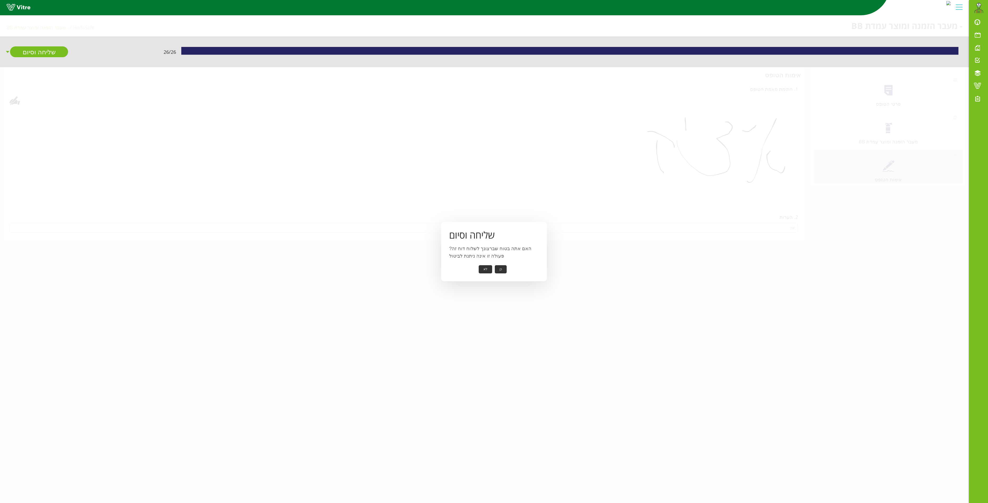
click at [502, 272] on button "כן" at bounding box center [501, 269] width 12 height 8
click at [492, 265] on button "אישור" at bounding box center [492, 266] width 17 height 8
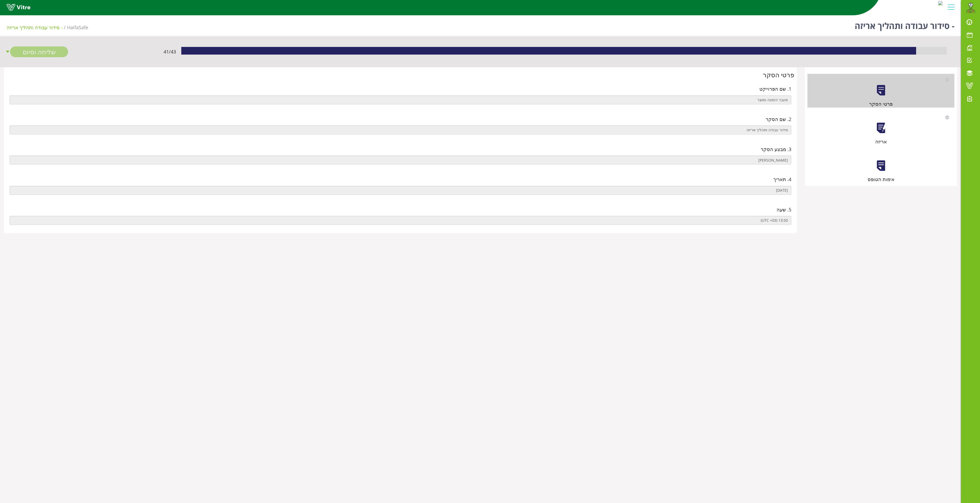
click at [887, 131] on div "אריזה" at bounding box center [880, 129] width 147 height 34
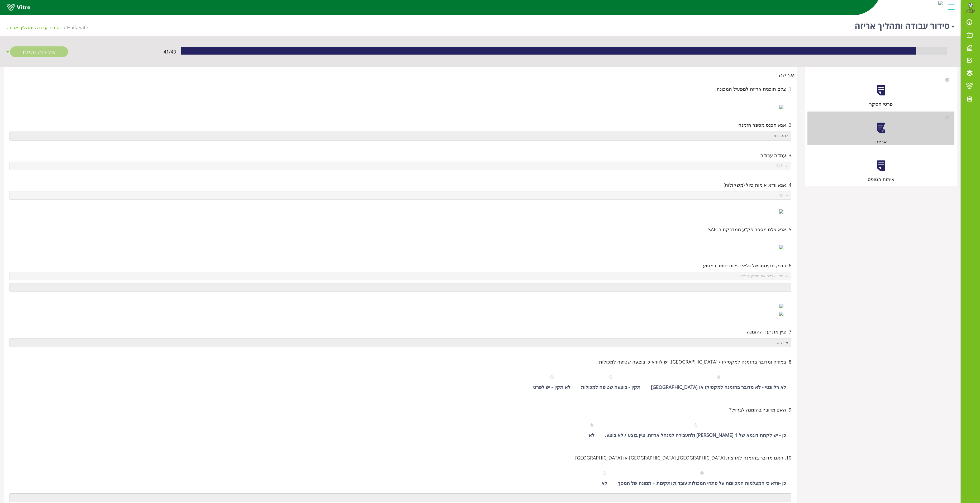
click at [881, 165] on div at bounding box center [881, 166] width 12 height 12
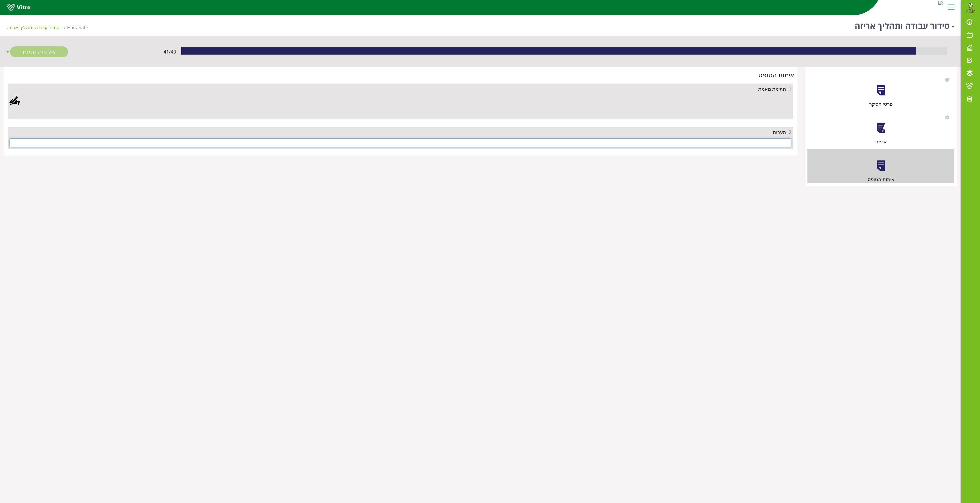
click at [781, 145] on input "text" at bounding box center [400, 143] width 782 height 9
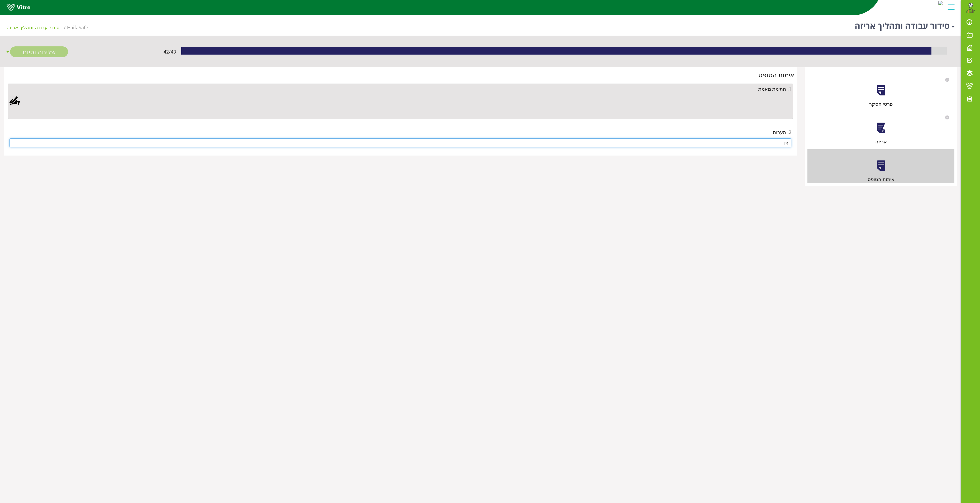
type input "אין"
click at [15, 98] on div at bounding box center [14, 101] width 11 height 11
click at [278, 236] on link "Save" at bounding box center [281, 236] width 15 height 9
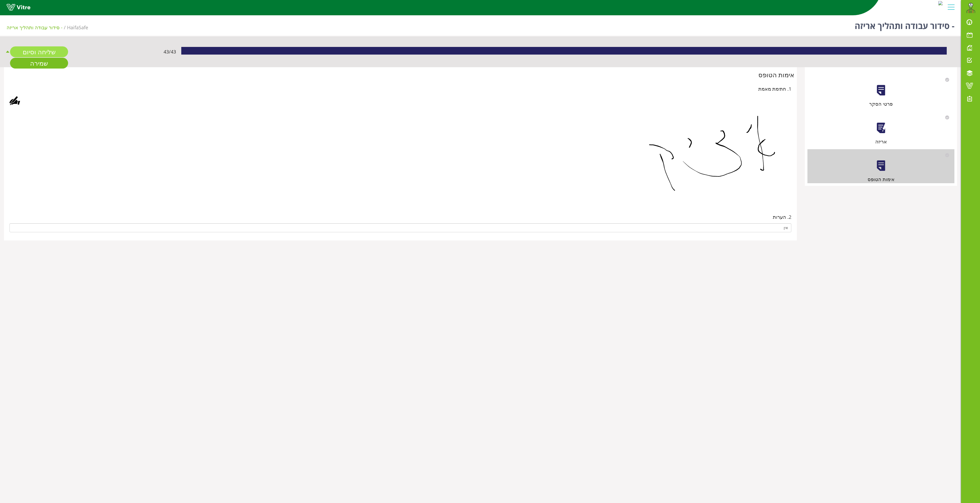
click at [47, 50] on link "שליחה וסיום" at bounding box center [39, 51] width 58 height 11
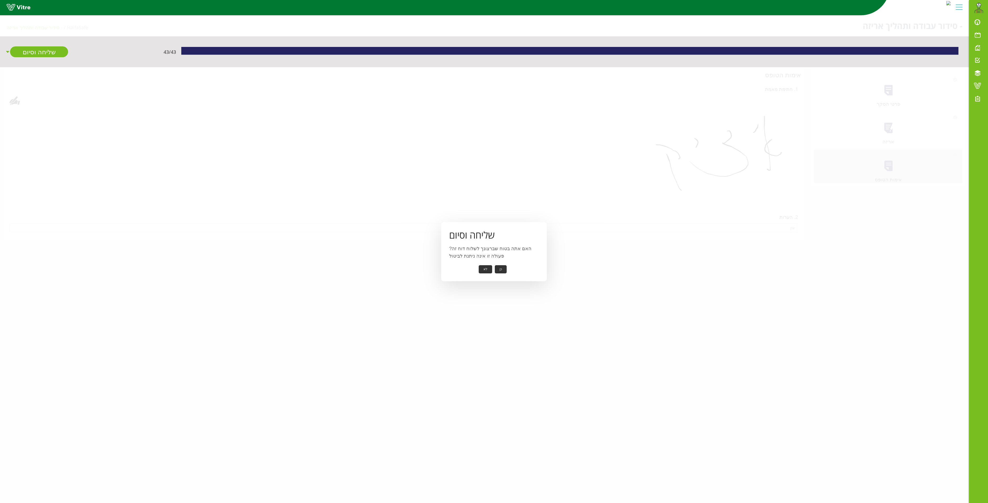
click at [503, 268] on button "כן" at bounding box center [501, 269] width 12 height 8
click at [496, 263] on button "אישור" at bounding box center [492, 266] width 17 height 8
